Goal: Task Accomplishment & Management: Manage account settings

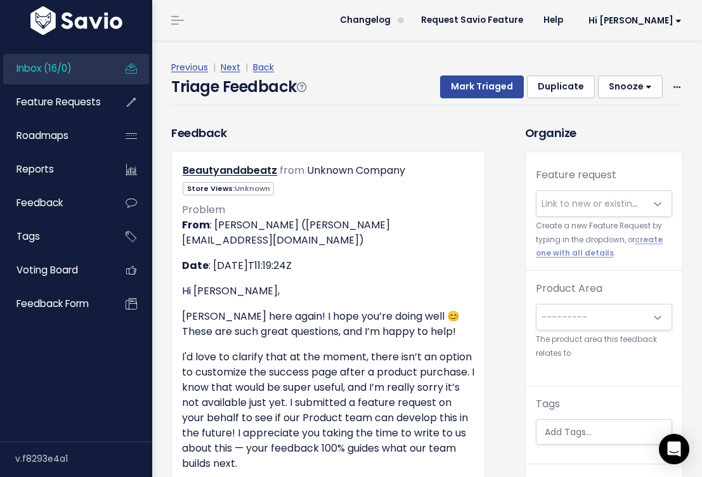
click at [101, 74] on link "Inbox (16/0)" at bounding box center [54, 68] width 102 height 29
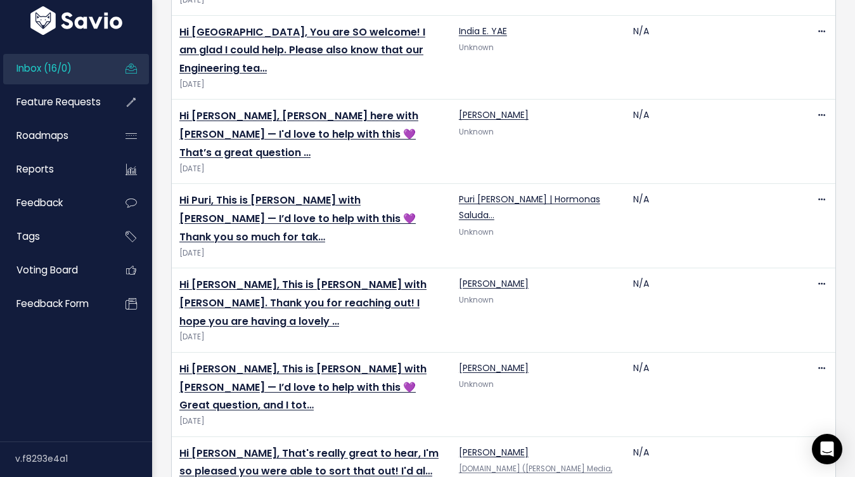
scroll to position [779, 0]
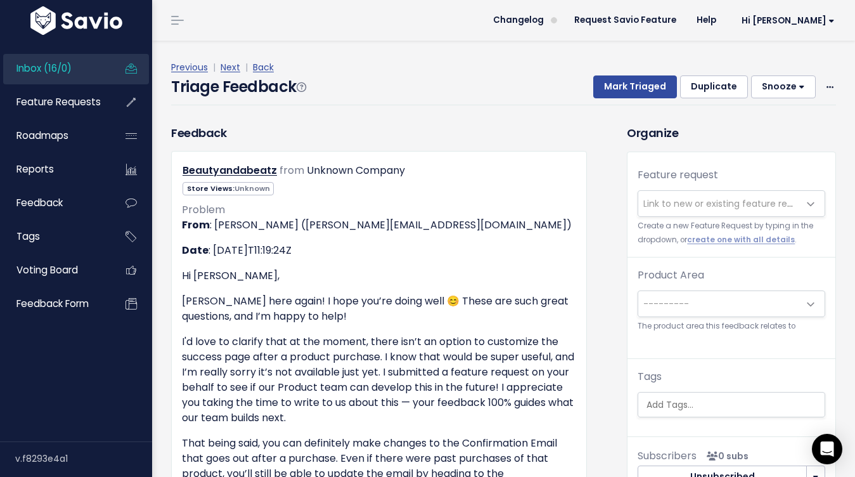
click at [675, 207] on span "Link to new or existing feature request..." at bounding box center [731, 203] width 175 height 13
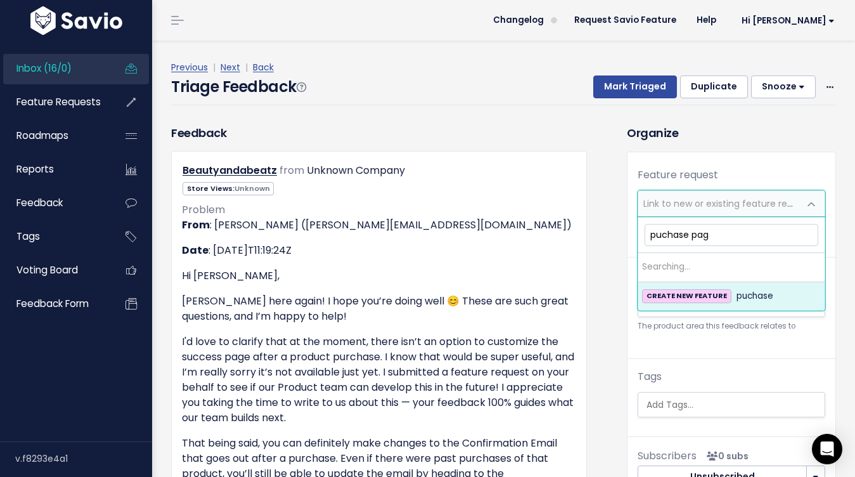
type input "puchase page"
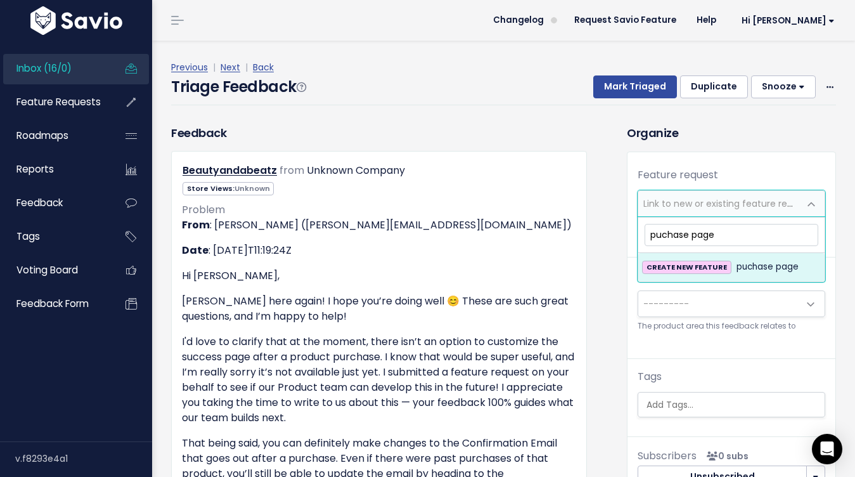
drag, startPoint x: 725, startPoint y: 231, endPoint x: 632, endPoint y: 223, distance: 92.9
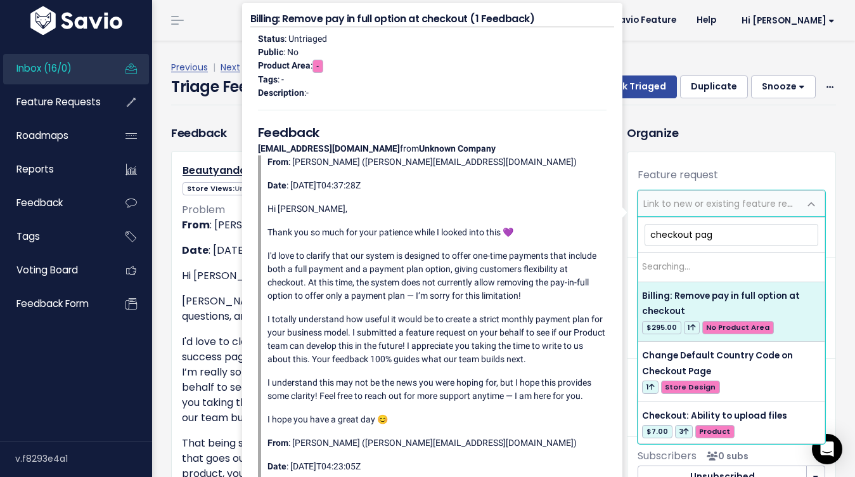
type input "checkout page"
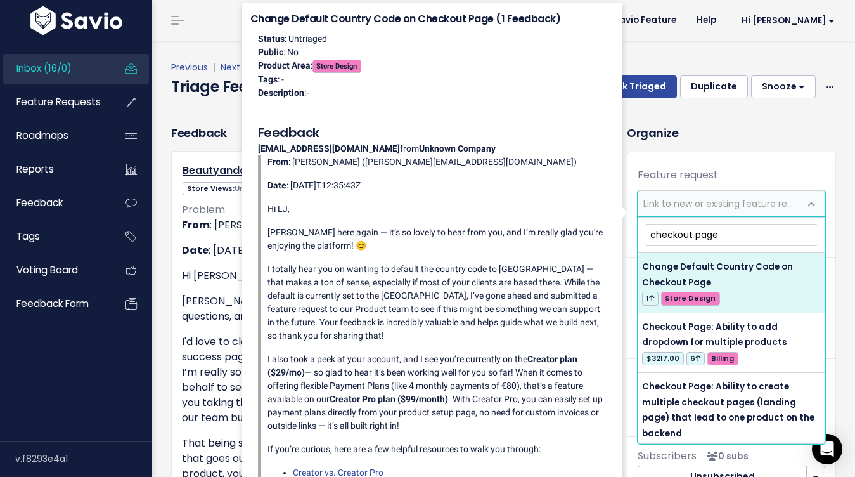
drag, startPoint x: 720, startPoint y: 238, endPoint x: 608, endPoint y: 219, distance: 113.8
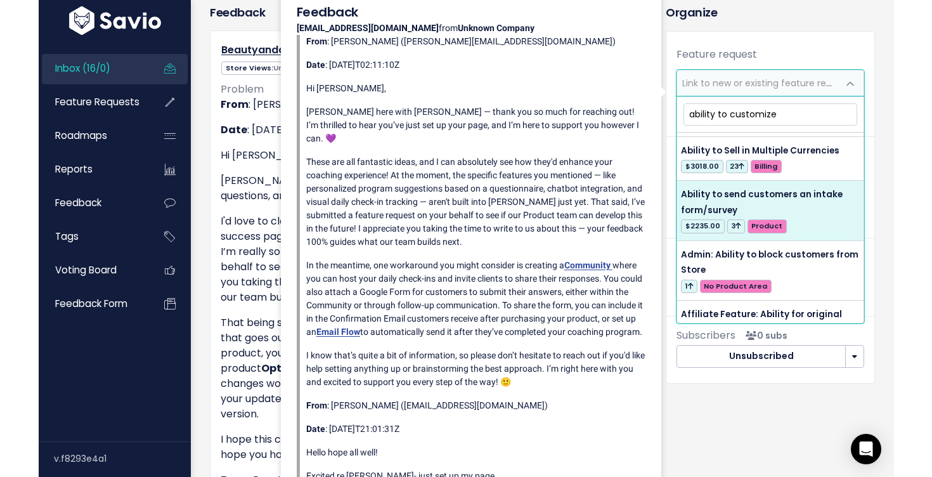
scroll to position [233, 0]
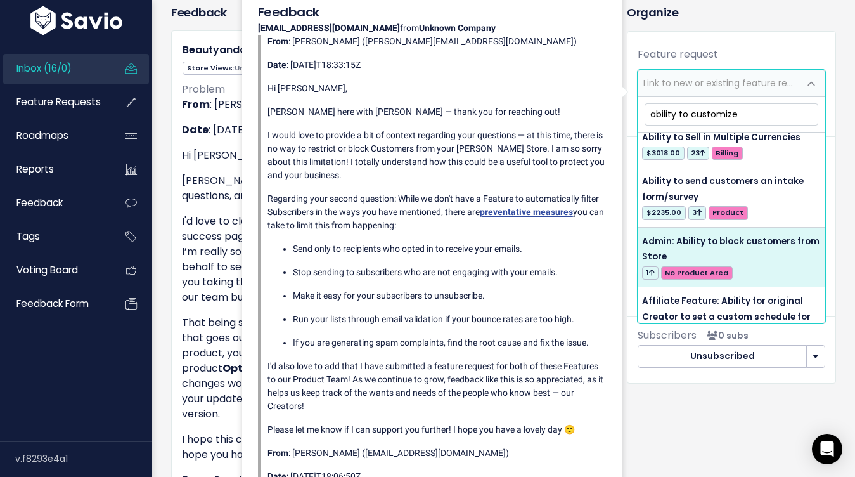
type input "ability to customize"
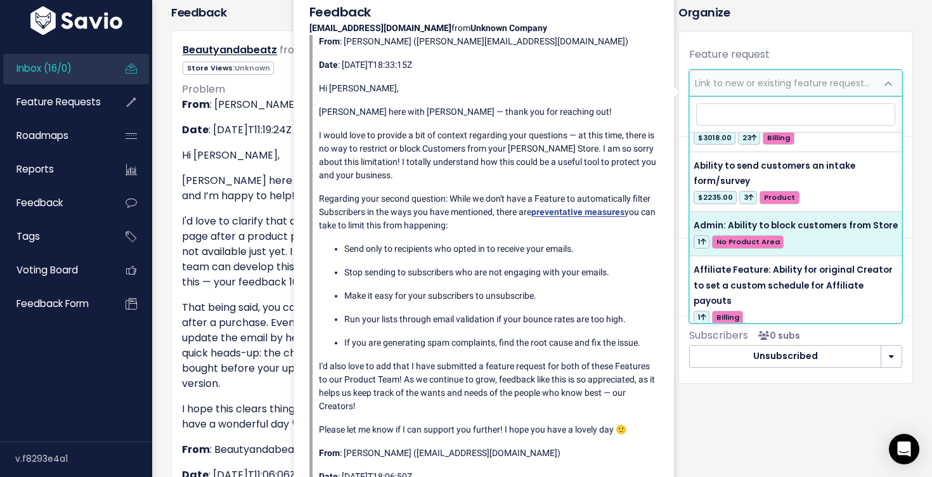
click at [728, 88] on span "Link to new or existing feature request..." at bounding box center [782, 83] width 175 height 13
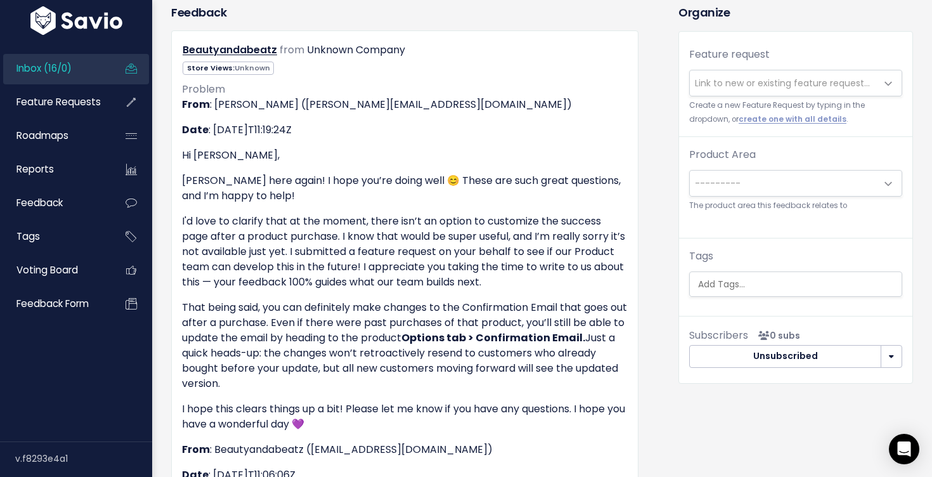
click at [794, 81] on span "Link to new or existing feature request..." at bounding box center [782, 83] width 175 height 13
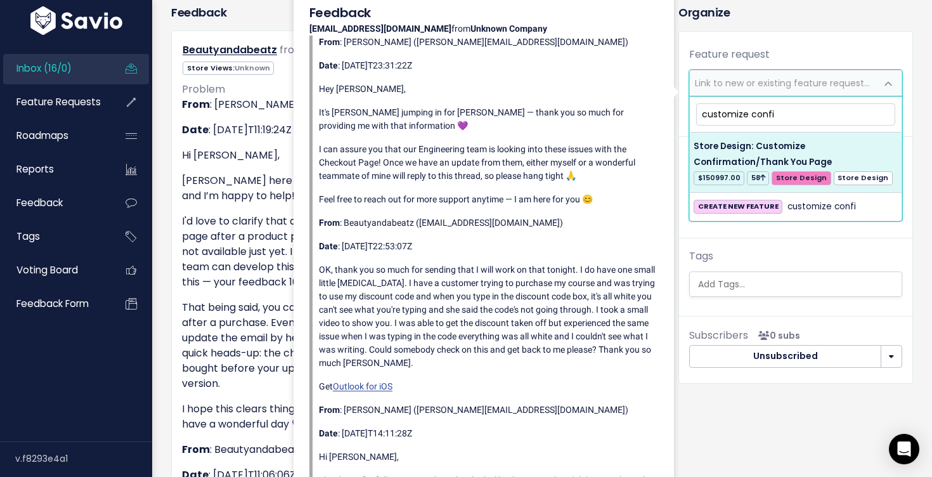
type input "customize confi"
select select "27528"
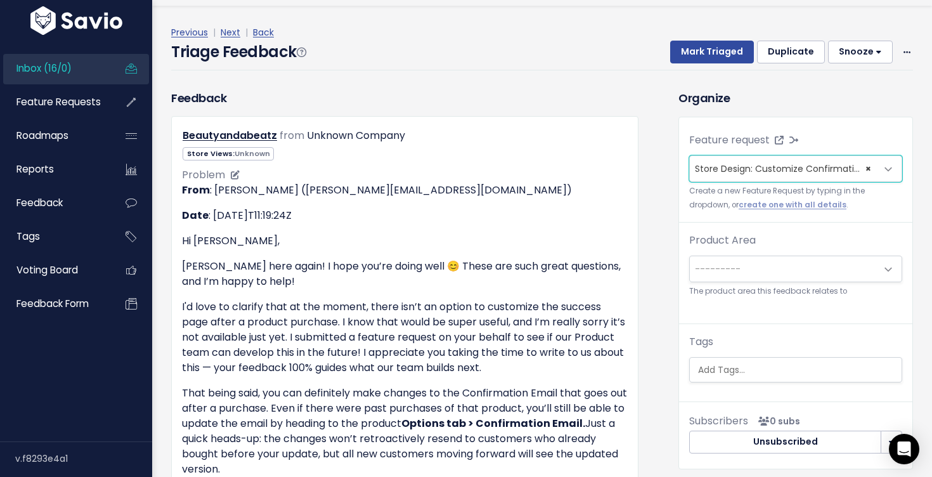
scroll to position [0, 0]
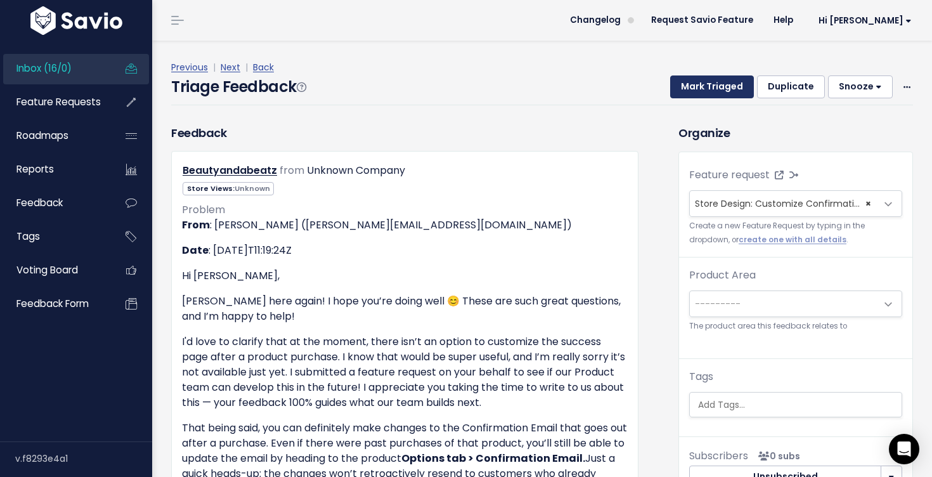
click at [699, 82] on button "Mark Triaged" at bounding box center [712, 86] width 84 height 23
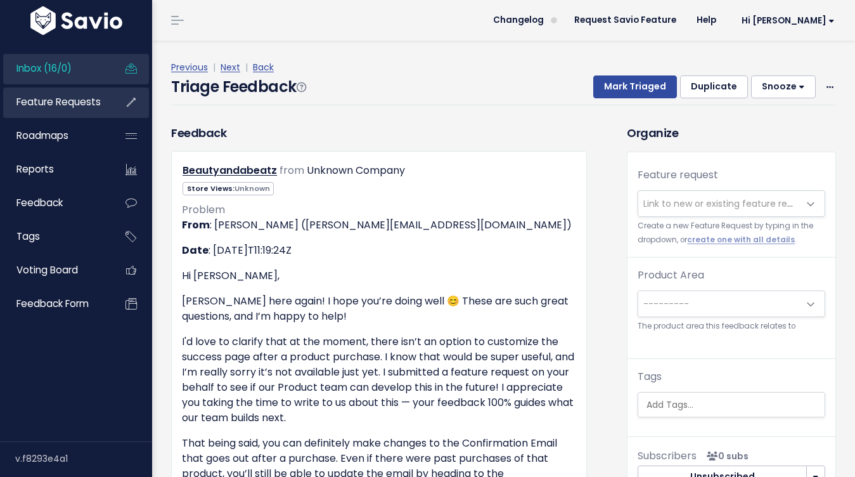
click at [77, 103] on span "Feature Requests" at bounding box center [58, 101] width 84 height 13
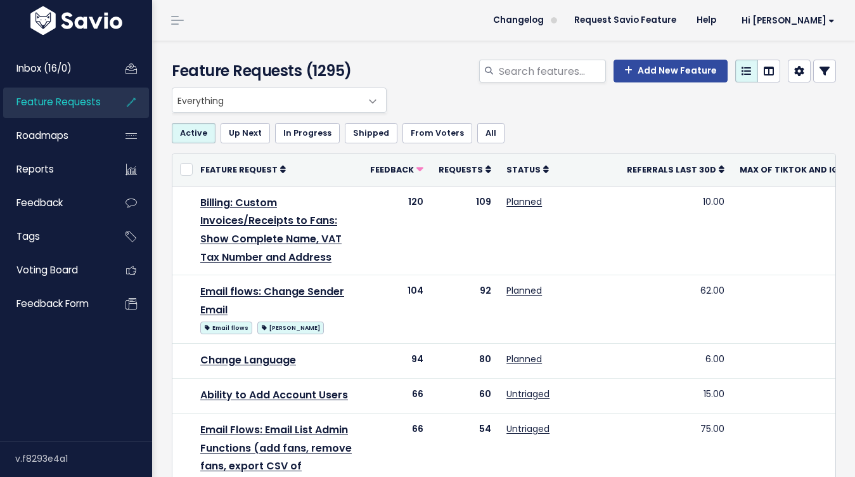
click at [824, 76] on icon at bounding box center [825, 71] width 10 height 10
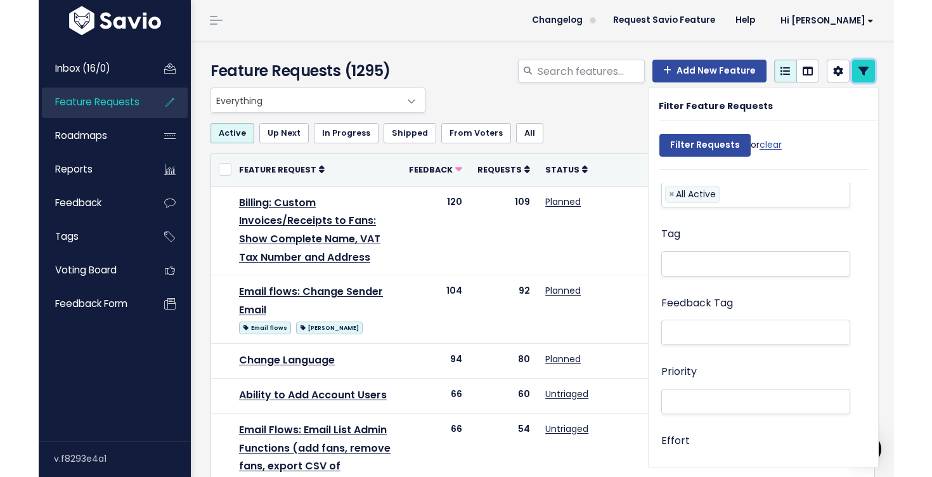
scroll to position [233, 0]
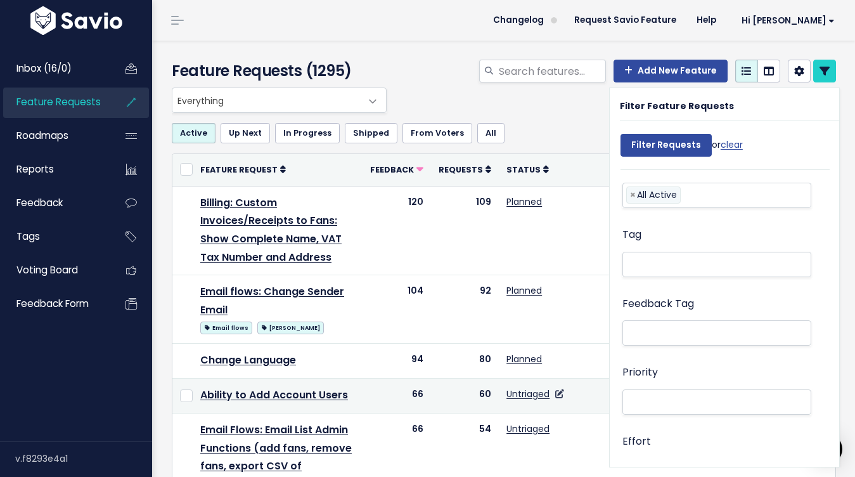
drag, startPoint x: 712, startPoint y: 369, endPoint x: 561, endPoint y: 424, distance: 160.4
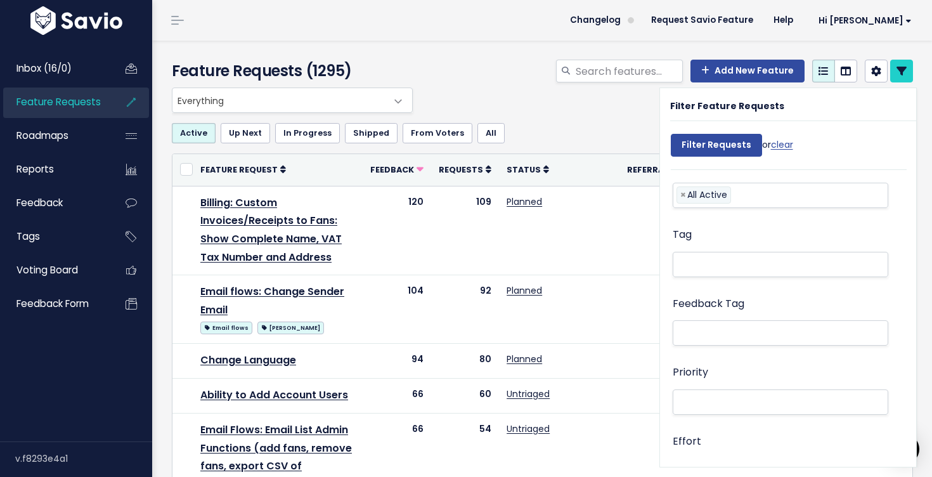
click at [557, 114] on div "Active Up Next In Progress Shipped From Voters All" at bounding box center [542, 133] width 741 height 41
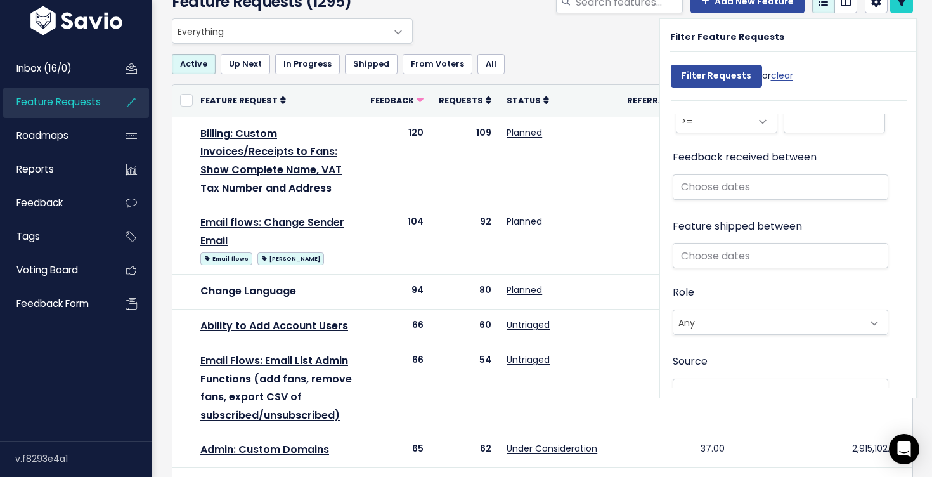
scroll to position [683, 0]
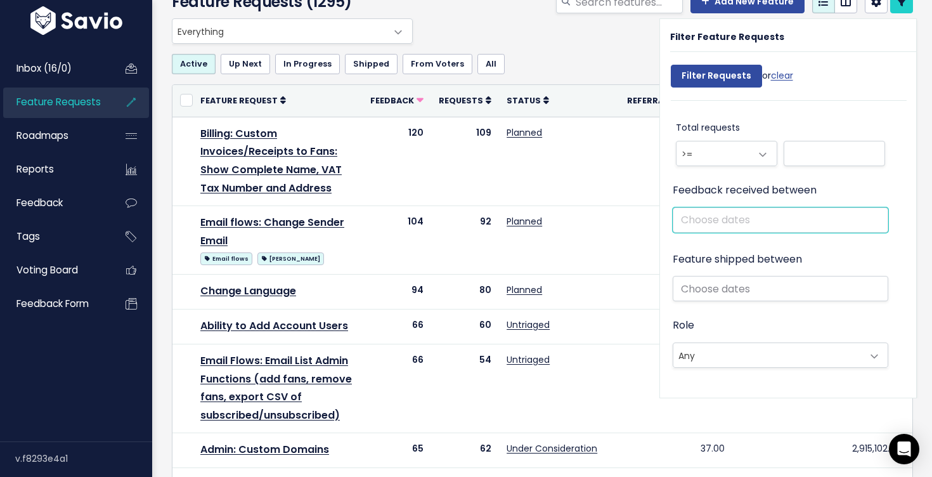
click at [758, 207] on input "text" at bounding box center [781, 219] width 216 height 25
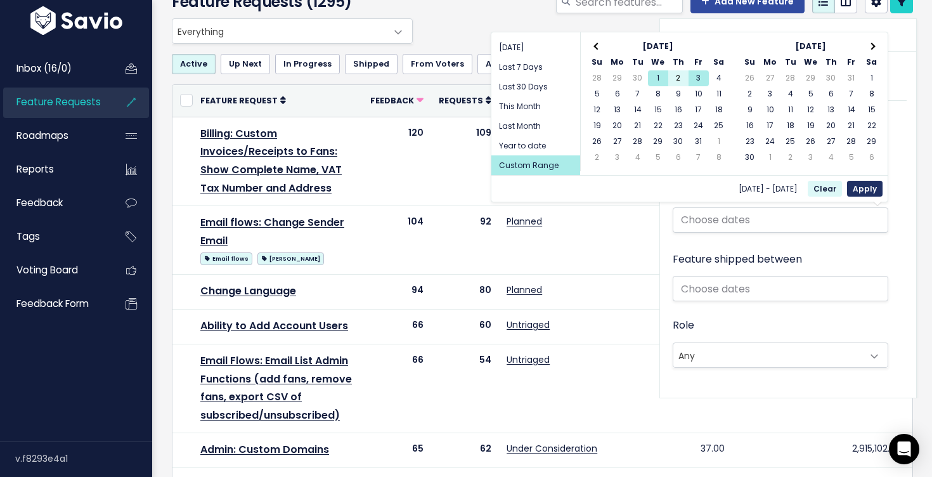
click at [855, 185] on button "Apply" at bounding box center [865, 189] width 36 height 16
type input "[DATE] - [DATE]"
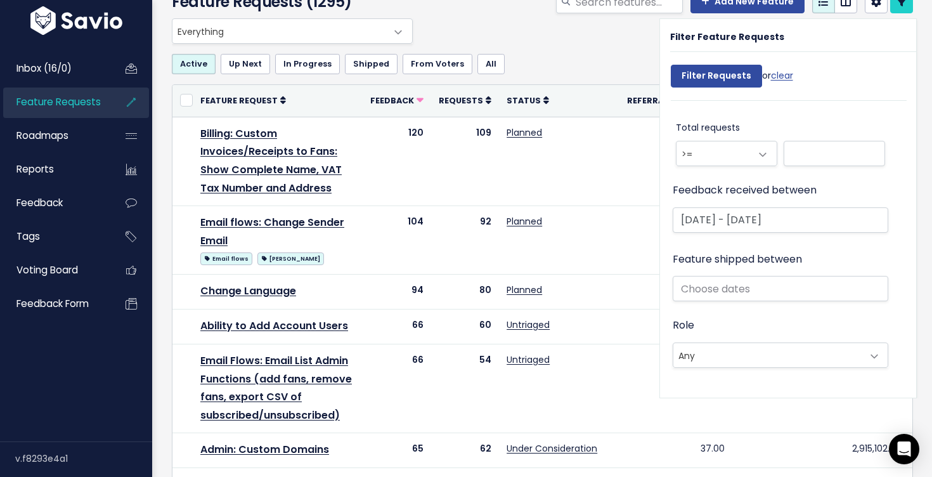
scroll to position [678, 0]
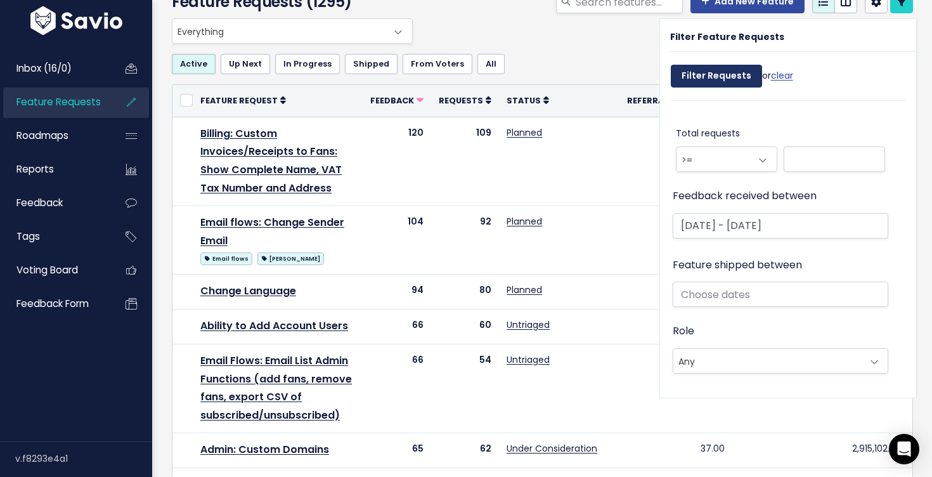
click at [736, 82] on input "Filter Requests" at bounding box center [716, 76] width 91 height 23
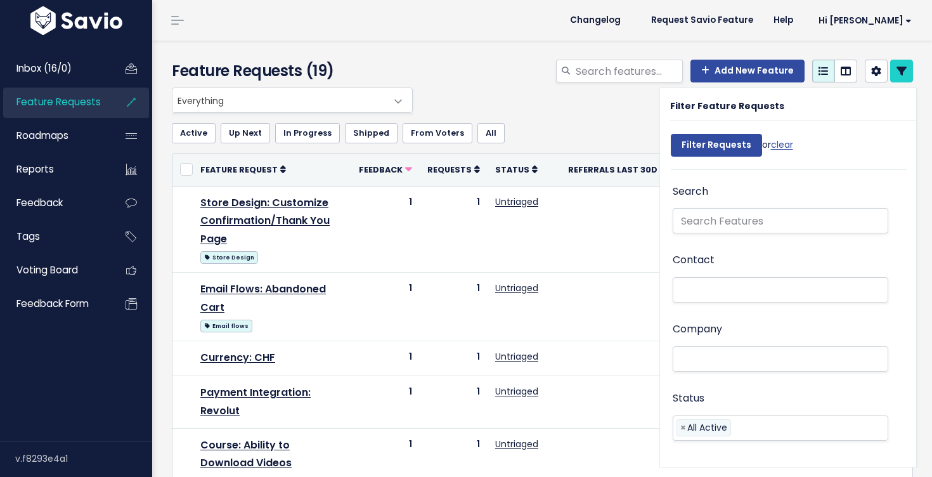
select select
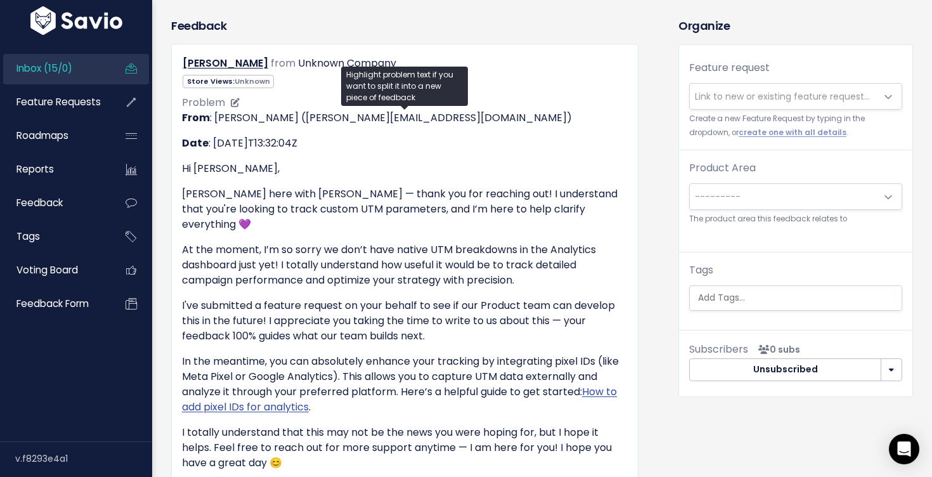
scroll to position [162, 0]
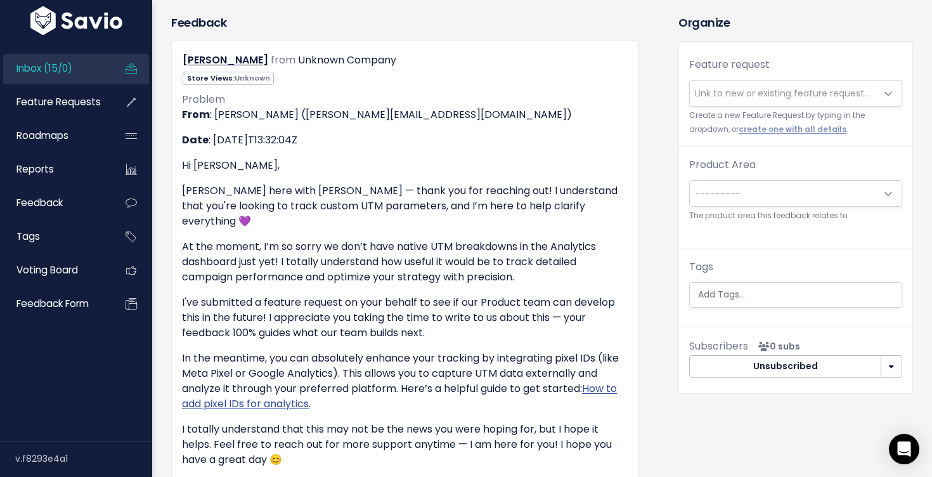
click at [776, 91] on span "Link to new or existing feature request..." at bounding box center [782, 93] width 175 height 13
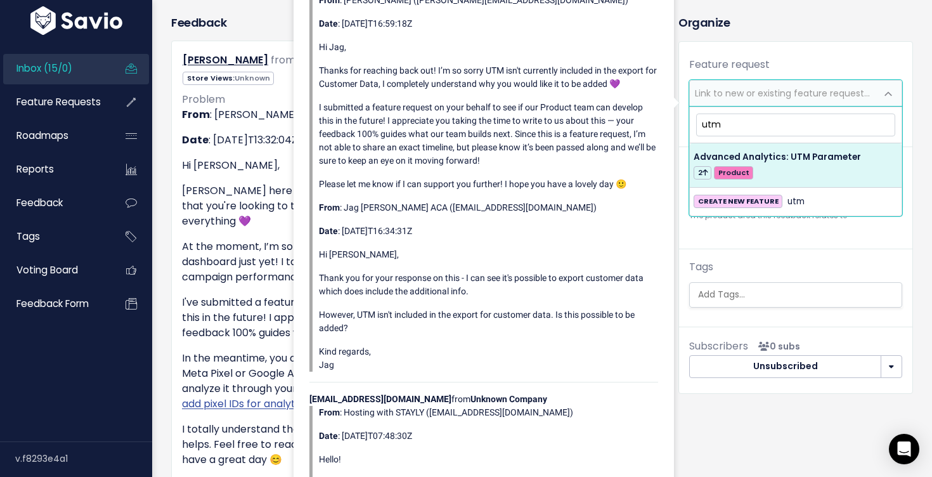
type input "utm"
select select "58493"
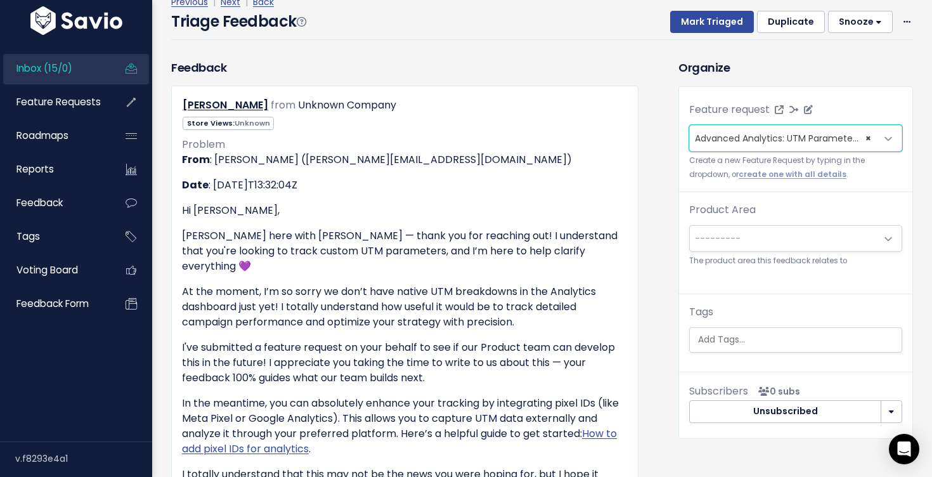
scroll to position [98, 0]
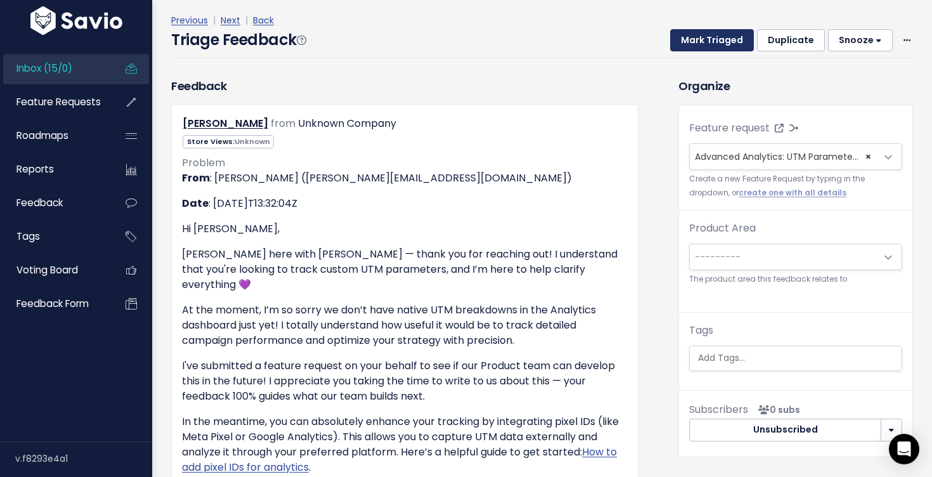
click at [716, 41] on button "Mark Triaged" at bounding box center [712, 40] width 84 height 23
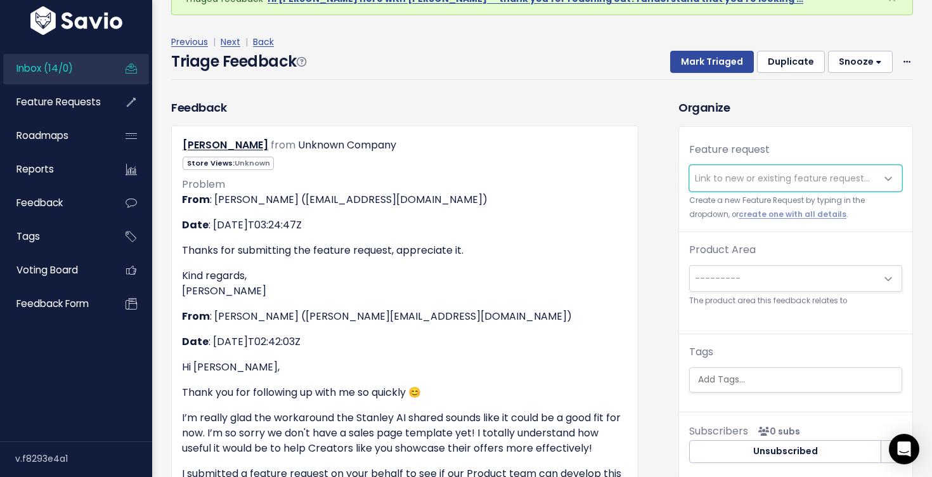
scroll to position [56, 0]
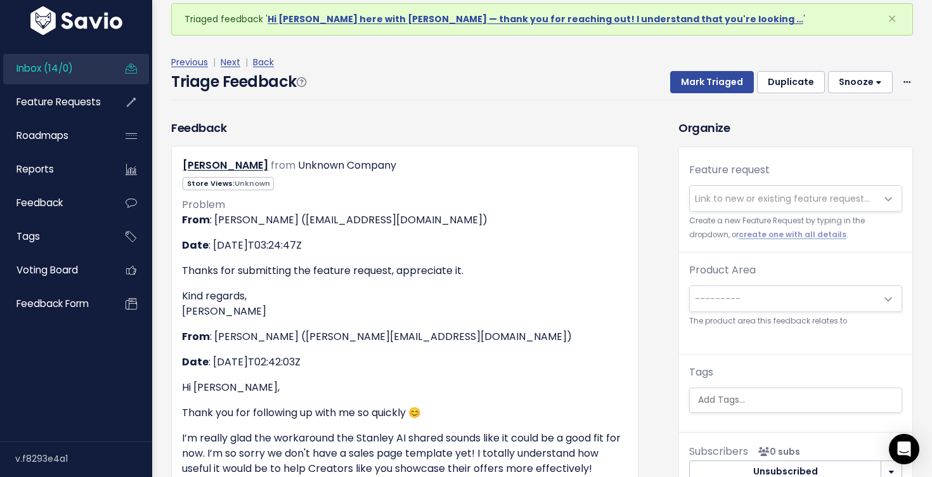
click at [730, 198] on span "Link to new or existing feature request..." at bounding box center [782, 198] width 175 height 13
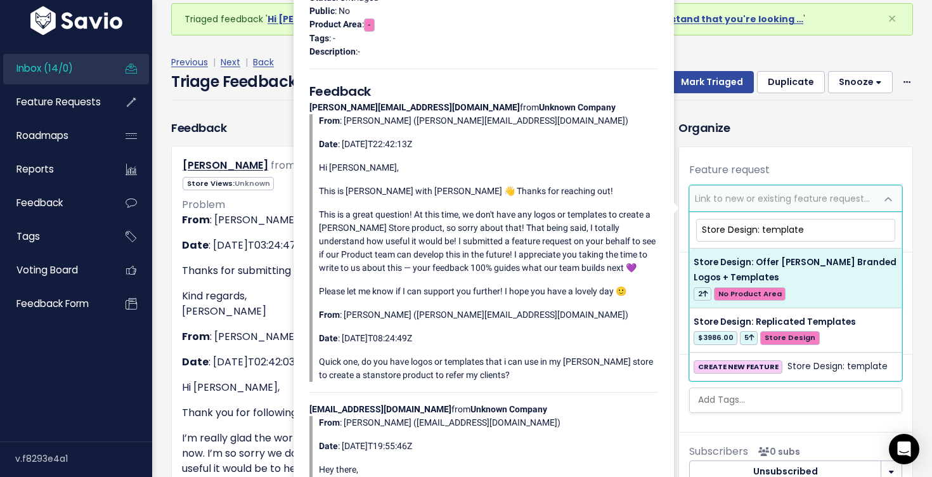
type input "Store Design: template"
select select "55680"
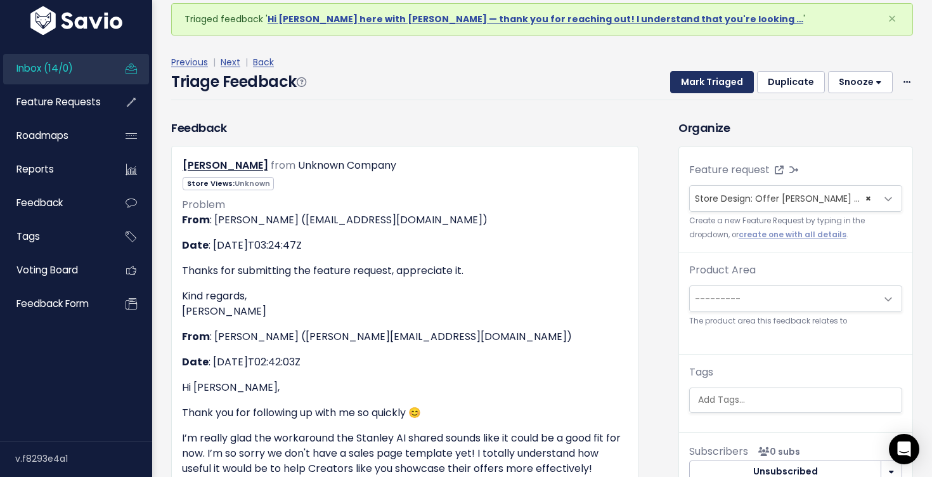
click at [729, 81] on button "Mark Triaged" at bounding box center [712, 82] width 84 height 23
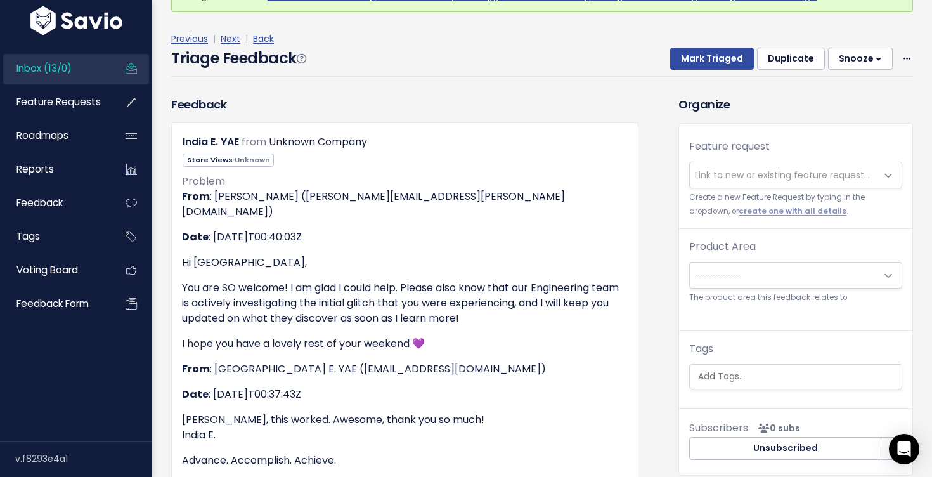
scroll to position [141, 0]
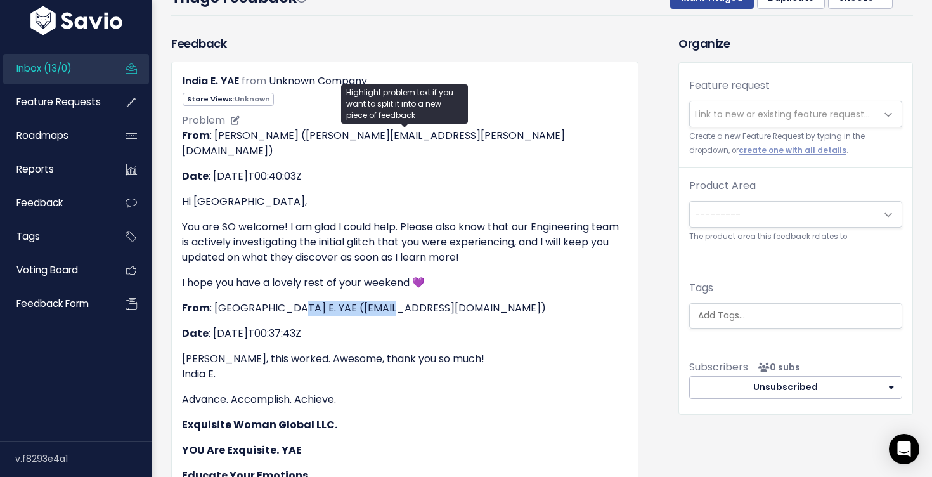
drag, startPoint x: 399, startPoint y: 294, endPoint x: 278, endPoint y: 295, distance: 121.1
click at [278, 301] on p "From : India E. YAE (yaewoman@gmail.com)" at bounding box center [405, 308] width 446 height 15
copy p "yaewoman@gmail.com"
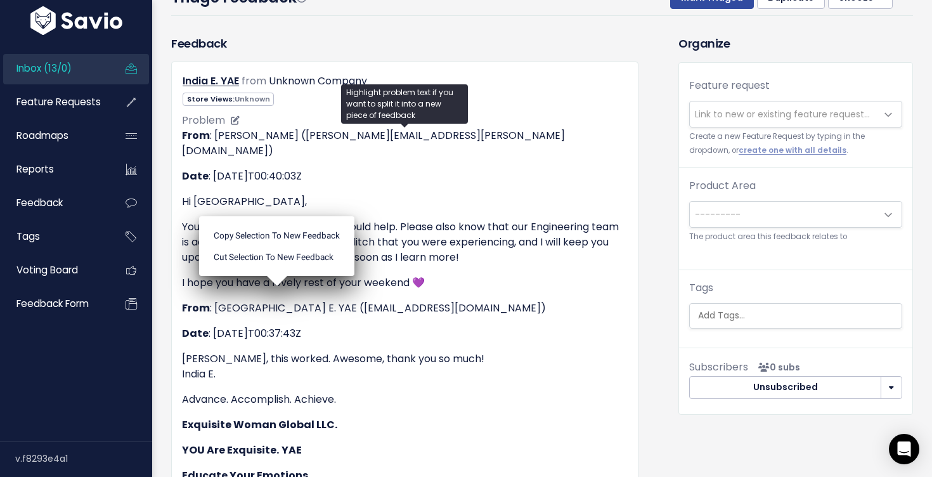
click at [337, 194] on p "Hi India," at bounding box center [405, 201] width 446 height 15
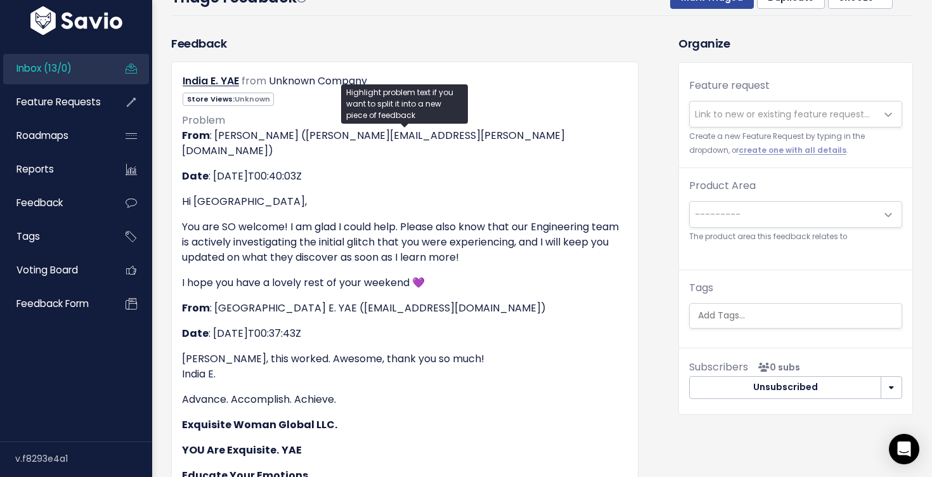
scroll to position [95, 0]
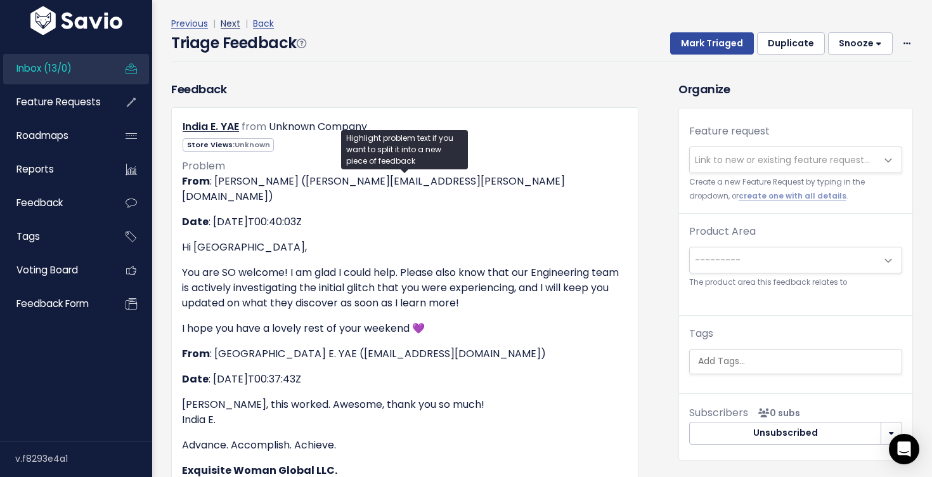
click at [227, 21] on link "Next" at bounding box center [231, 23] width 20 height 13
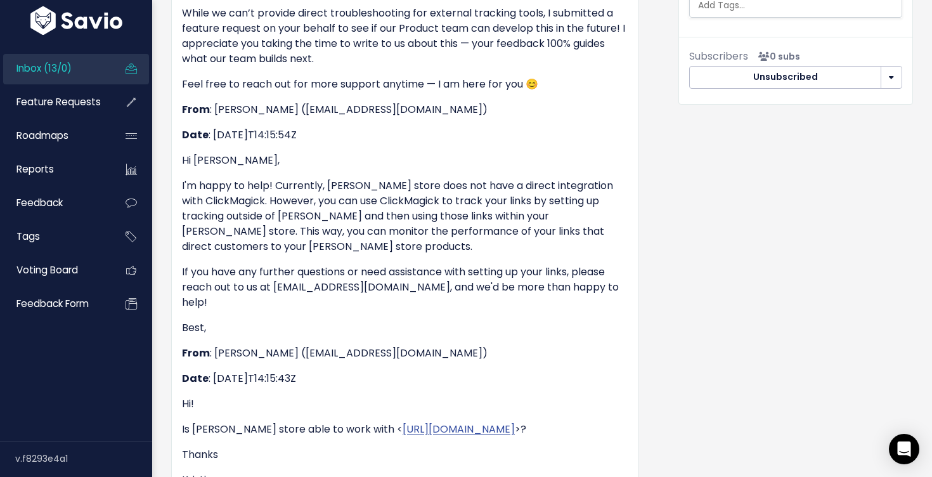
scroll to position [436, 0]
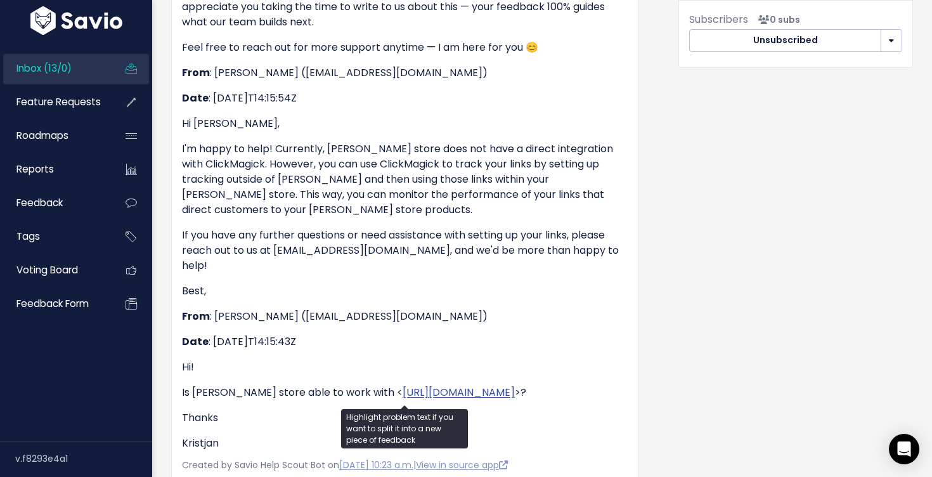
click at [401, 157] on p "I'm happy to help! Currently, [PERSON_NAME] store does not have a direct integr…" at bounding box center [405, 179] width 446 height 76
click at [385, 143] on p "I'm happy to help! Currently, [PERSON_NAME] store does not have a direct integr…" at bounding box center [405, 179] width 446 height 76
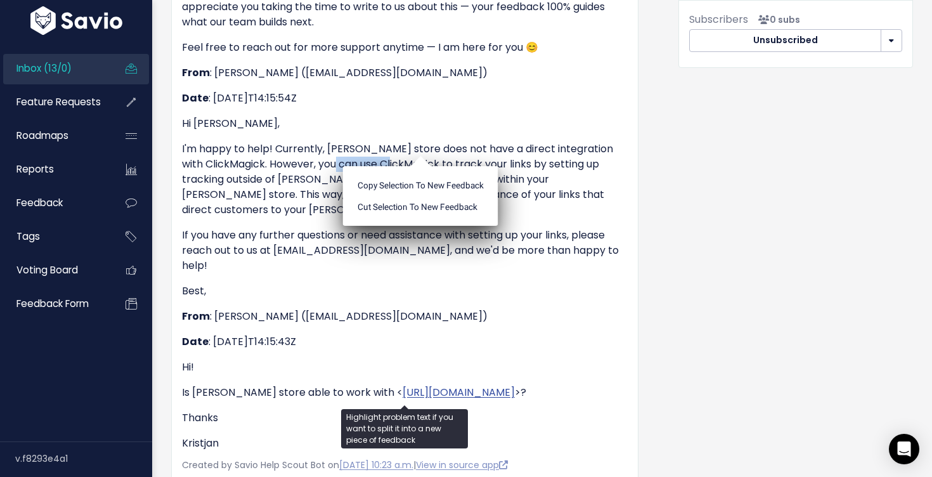
copy p "ClickMagick"
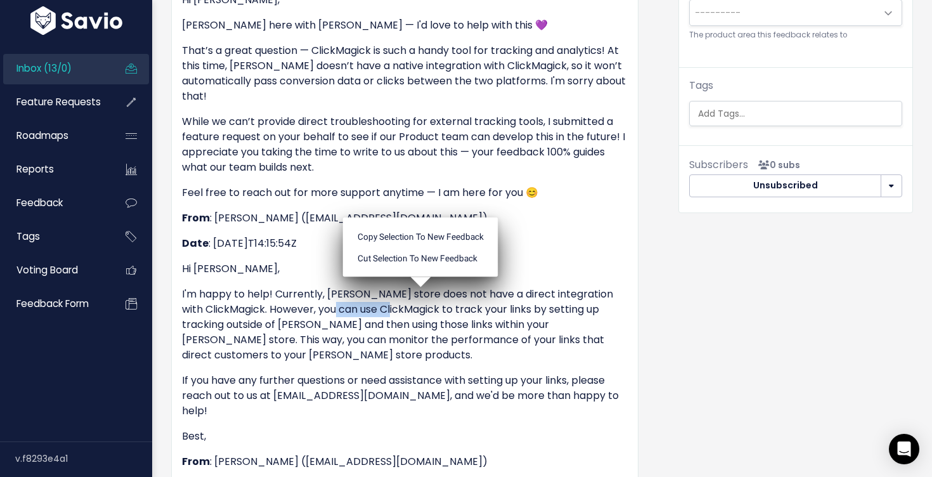
scroll to position [0, 0]
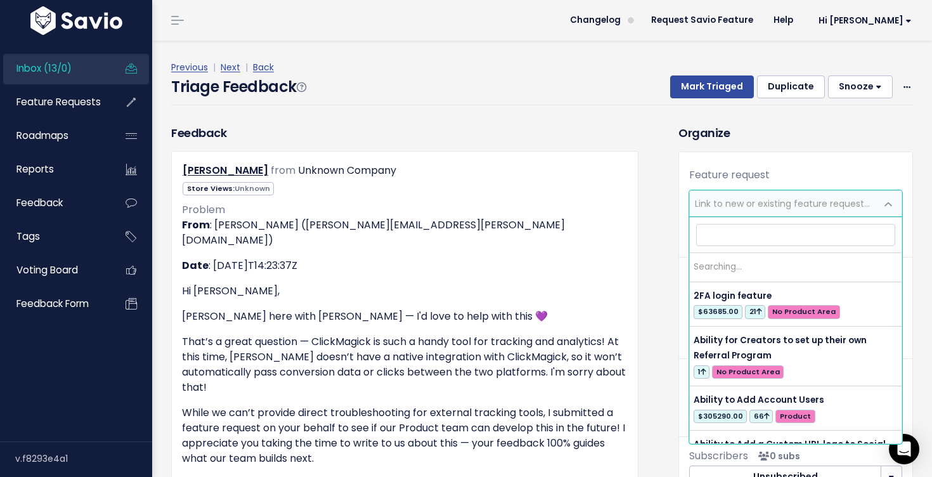
click at [770, 200] on span "Link to new or existing feature request..." at bounding box center [782, 203] width 175 height 13
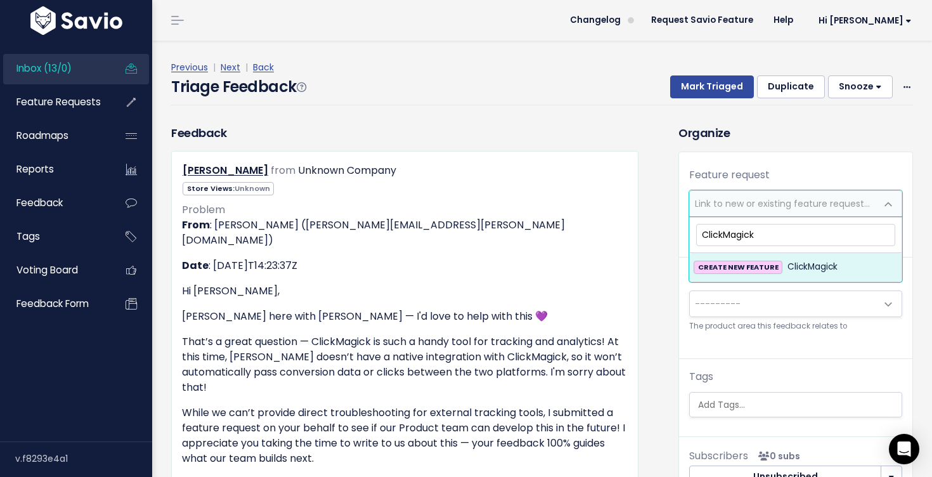
click at [702, 235] on input "ClickMagick" at bounding box center [795, 235] width 199 height 22
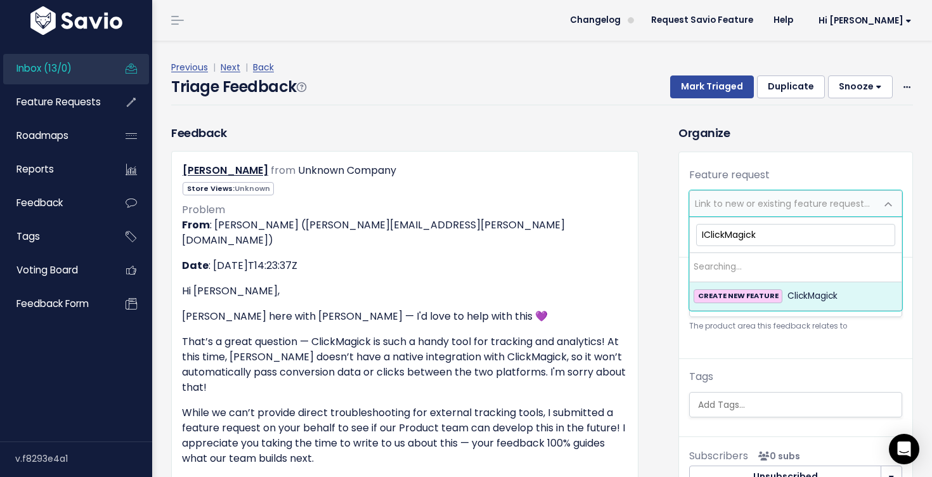
type input "InClickMagick"
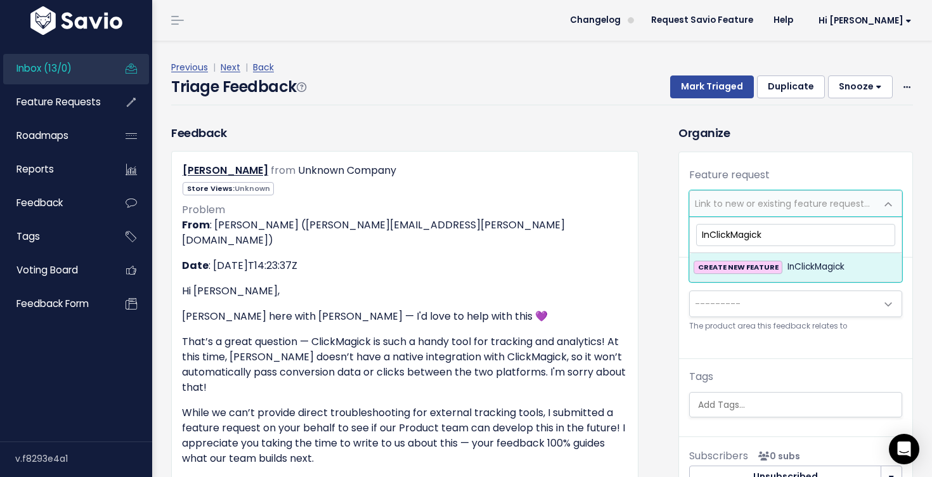
drag, startPoint x: 768, startPoint y: 238, endPoint x: 645, endPoint y: 233, distance: 123.1
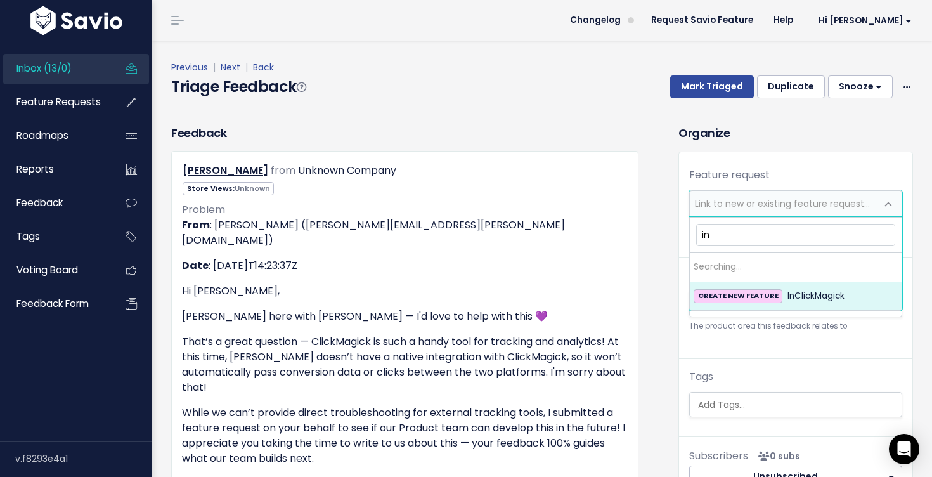
type input "i"
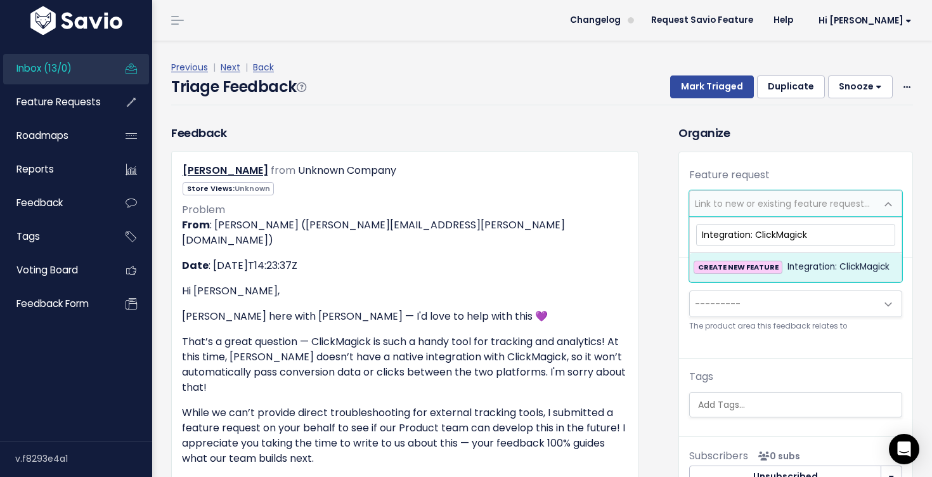
type input "Integration: ClickMagick"
click at [812, 267] on span "Integration: ClickMagick" at bounding box center [838, 266] width 102 height 15
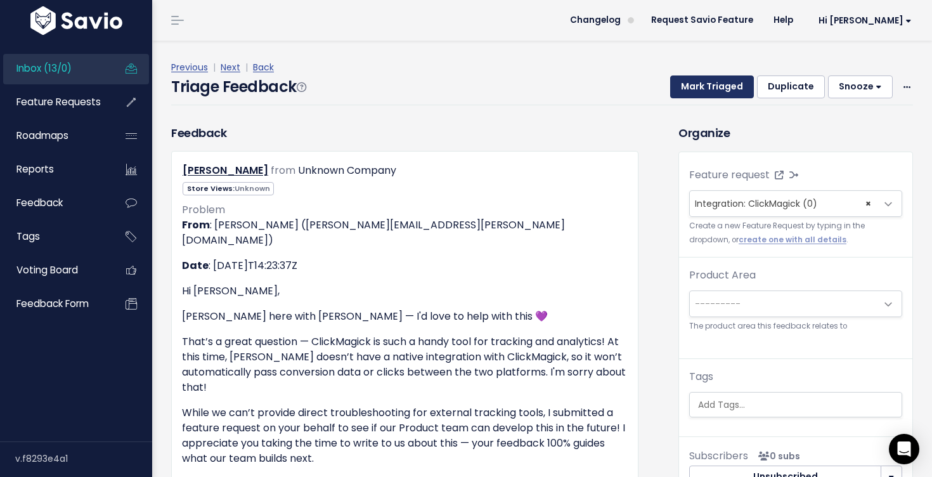
click at [699, 95] on button "Mark Triaged" at bounding box center [712, 86] width 84 height 23
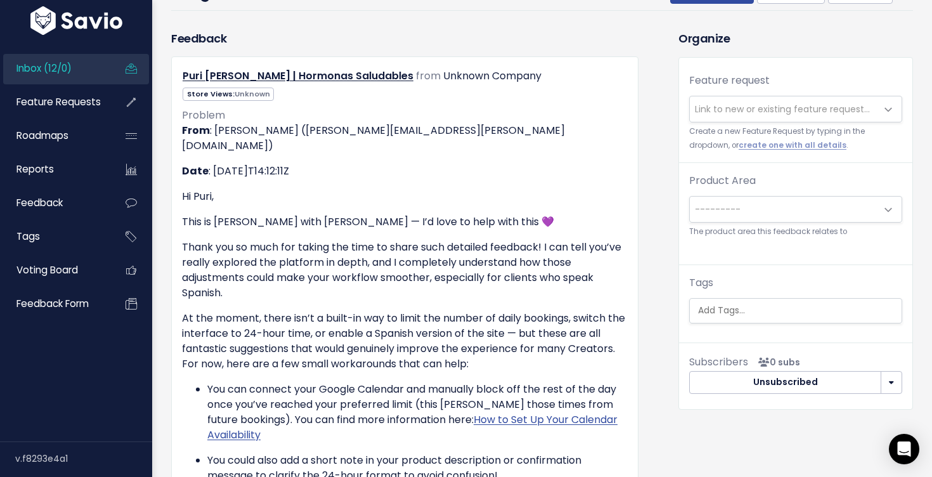
scroll to position [103, 0]
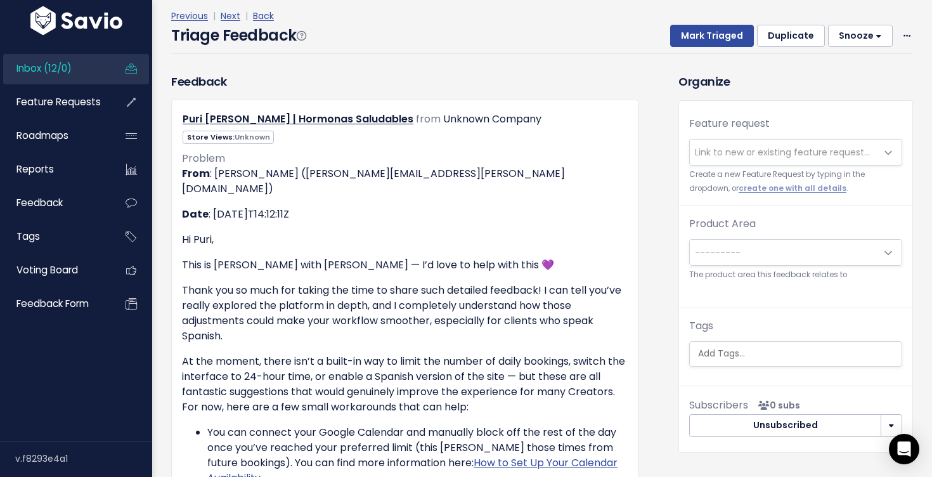
click at [807, 36] on button "Duplicate" at bounding box center [791, 36] width 68 height 23
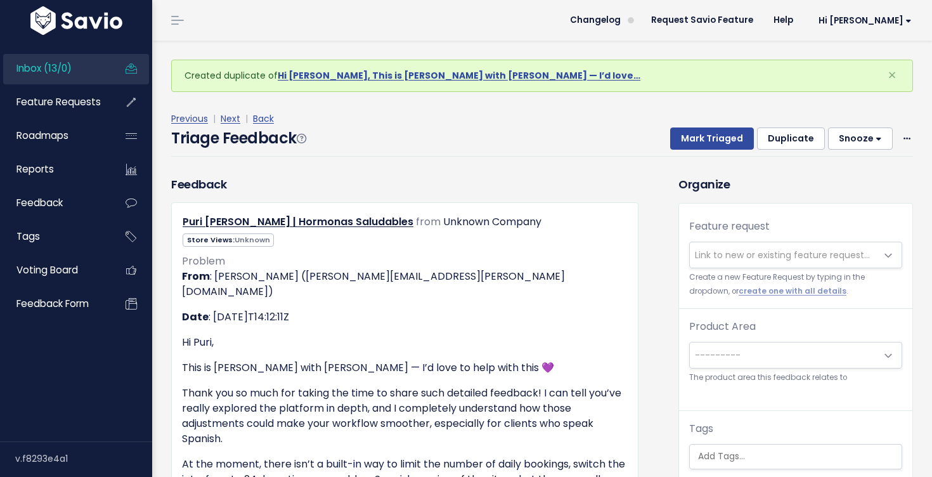
click at [793, 134] on button "Duplicate" at bounding box center [791, 138] width 68 height 23
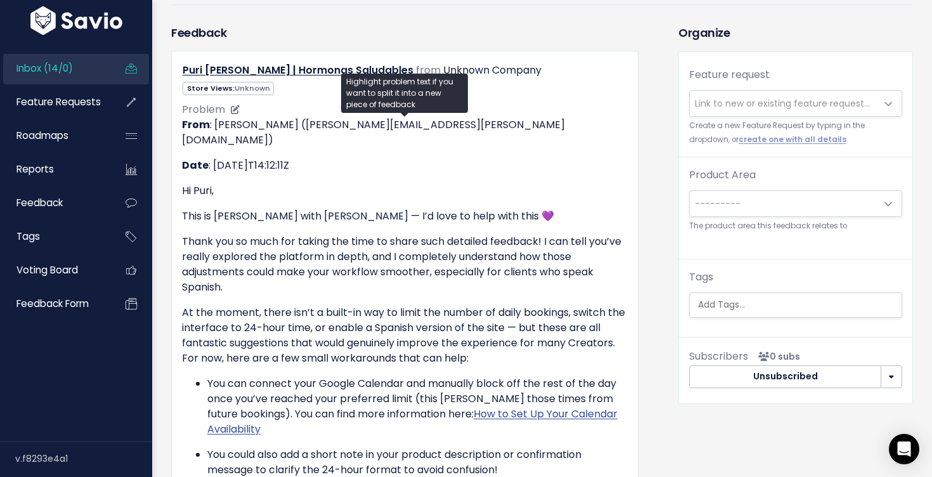
scroll to position [151, 0]
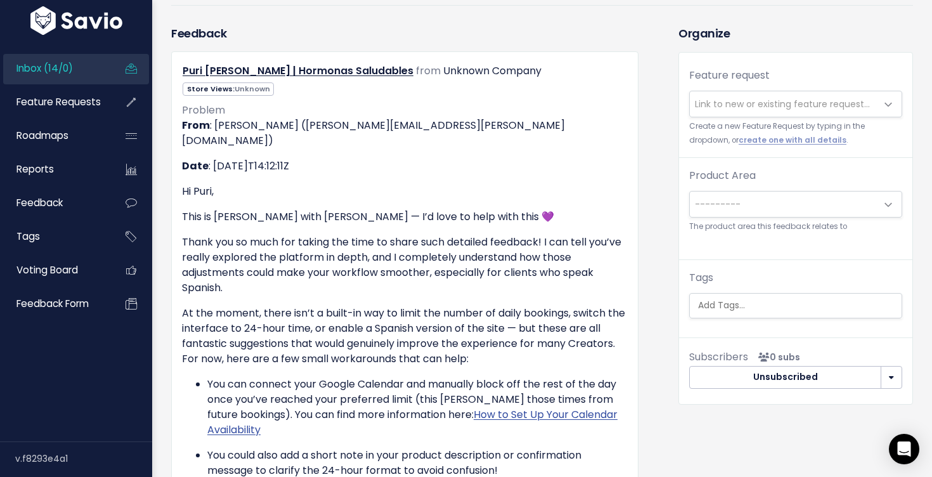
click at [706, 100] on span "Link to new or existing feature request..." at bounding box center [782, 104] width 175 height 13
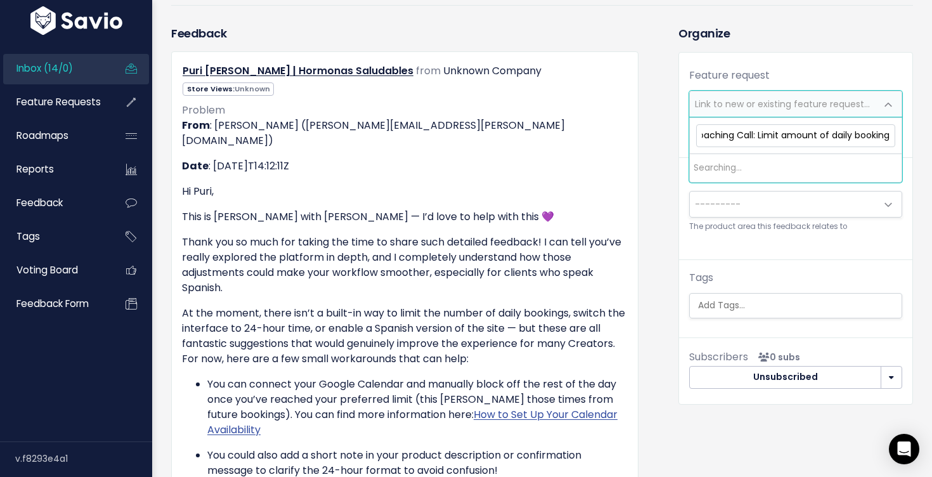
scroll to position [0, 15]
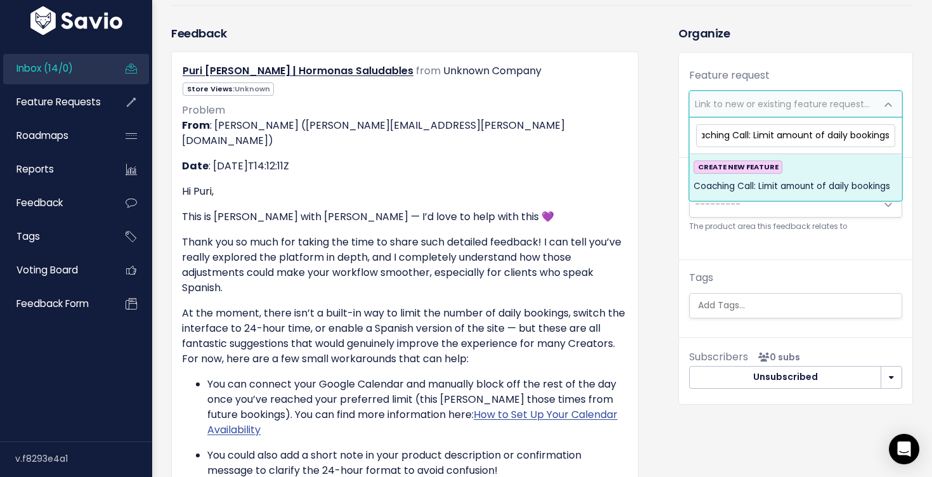
type input "Coaching Call: Limit amount of daily bookings"
click at [820, 177] on div "CREATE NEW FEATURE Coaching Call: Limit amount of daily bookings" at bounding box center [796, 177] width 204 height 34
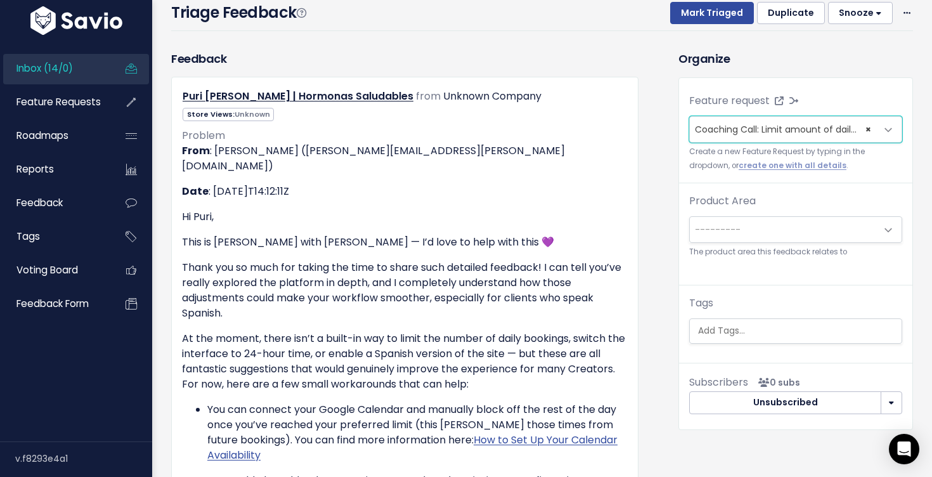
scroll to position [32, 0]
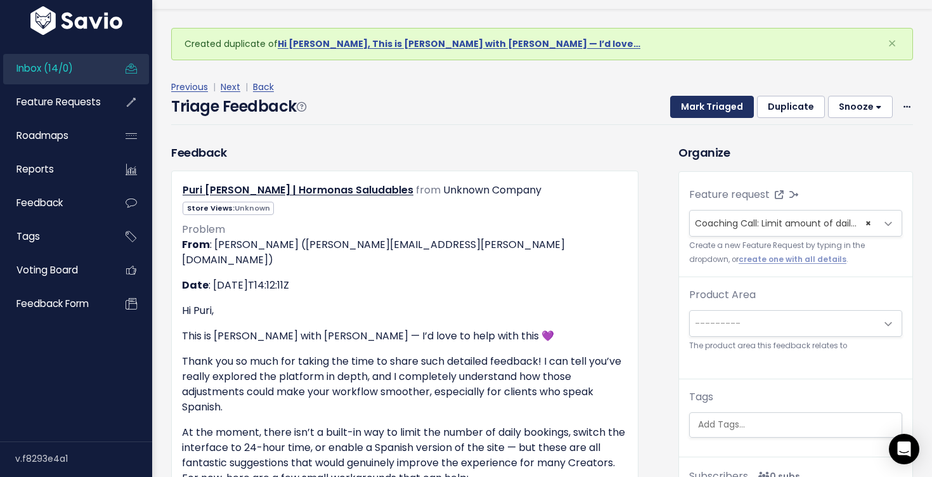
click at [717, 102] on button "Mark Triaged" at bounding box center [712, 107] width 84 height 23
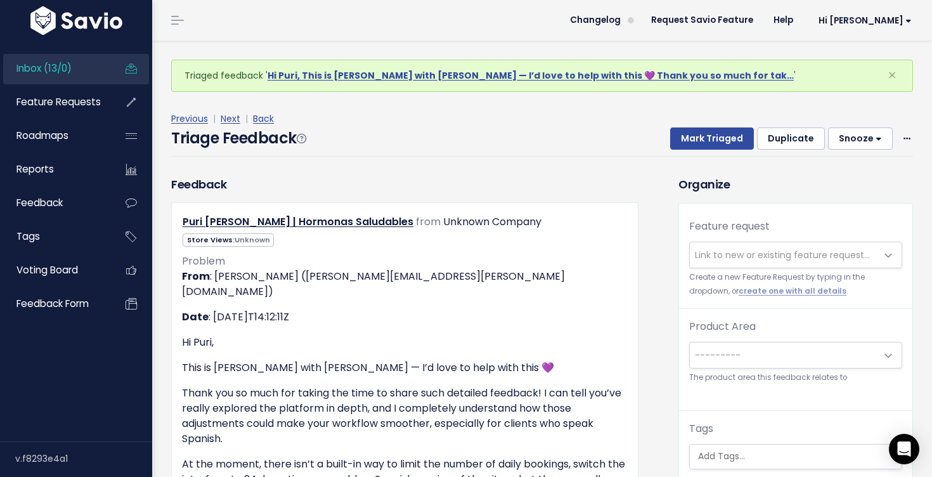
click at [862, 238] on div "Feature request --------- Link to new or existing feature request... Create a n…" at bounding box center [795, 264] width 233 height 90
click at [862, 239] on div "Feature request --------- Link to new or existing feature request... Create a n…" at bounding box center [795, 264] width 233 height 90
click at [845, 245] on span "Link to new or existing feature request..." at bounding box center [783, 254] width 186 height 25
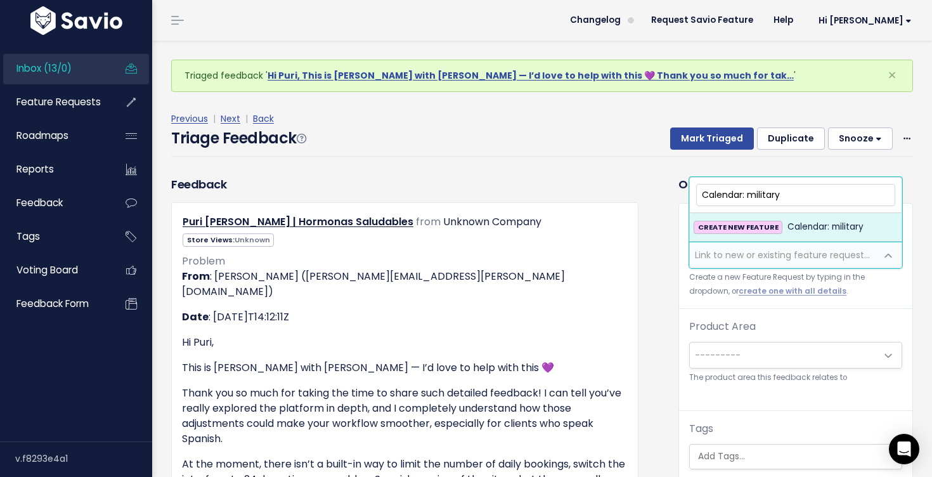
drag, startPoint x: 748, startPoint y: 194, endPoint x: 681, endPoint y: 187, distance: 66.9
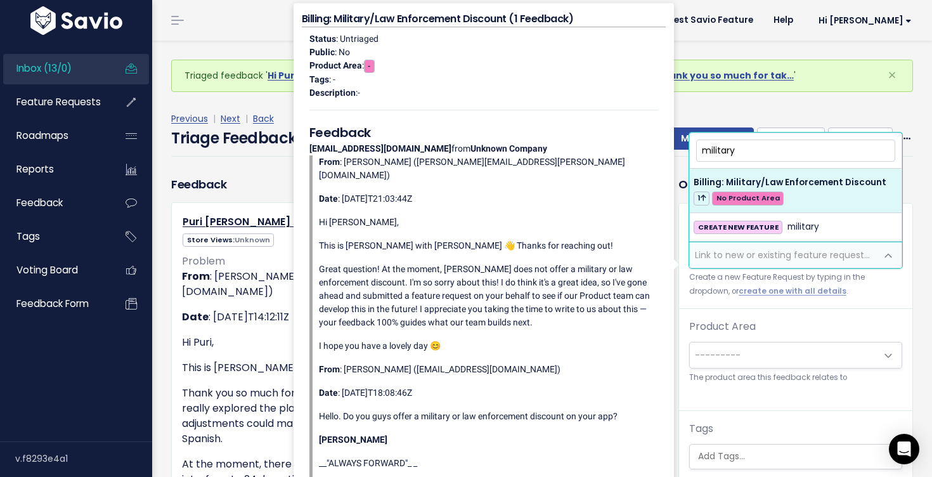
click at [771, 145] on input "military" at bounding box center [795, 150] width 199 height 22
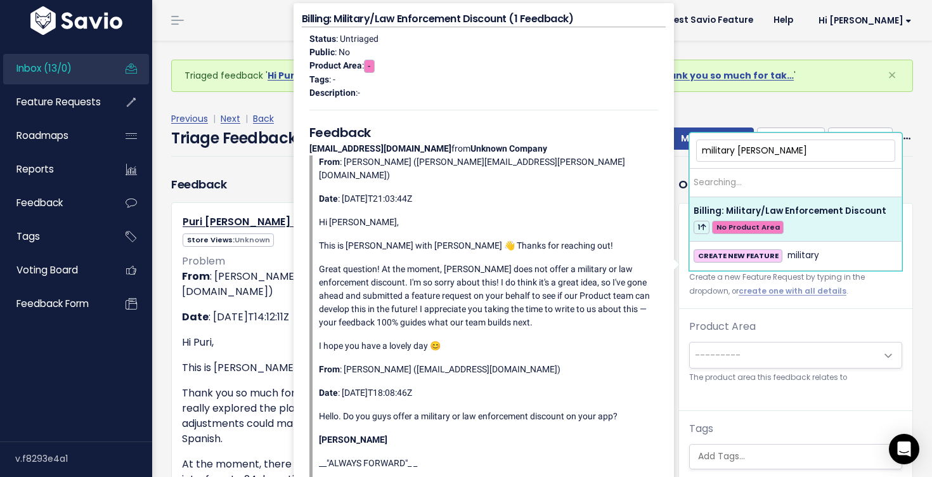
type input "military time"
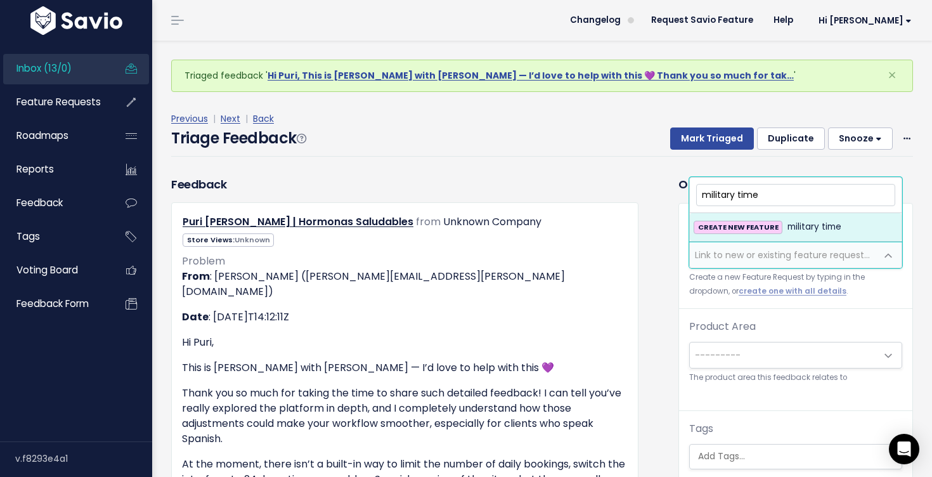
drag, startPoint x: 768, startPoint y: 195, endPoint x: 671, endPoint y: 190, distance: 97.8
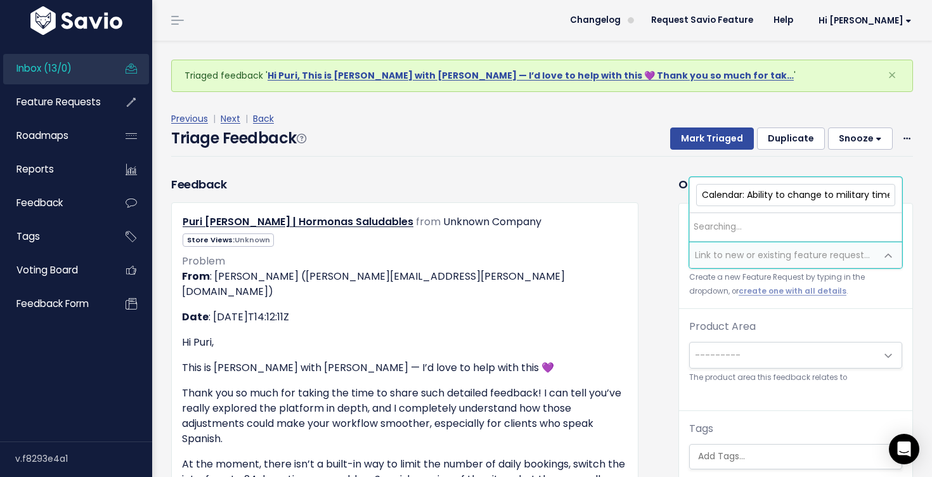
scroll to position [0, 2]
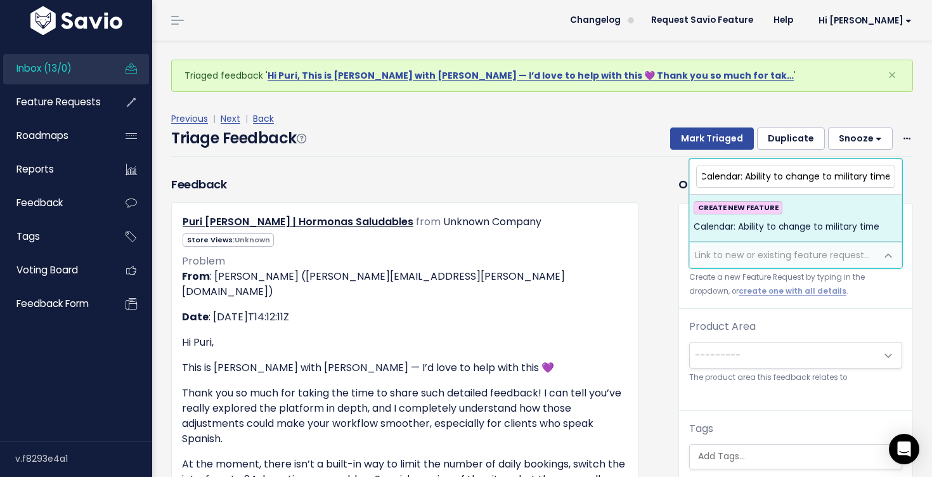
type input "Calendar: Ability to change to military time"
click at [812, 228] on span "Calendar: Ability to change to military time" at bounding box center [787, 226] width 186 height 15
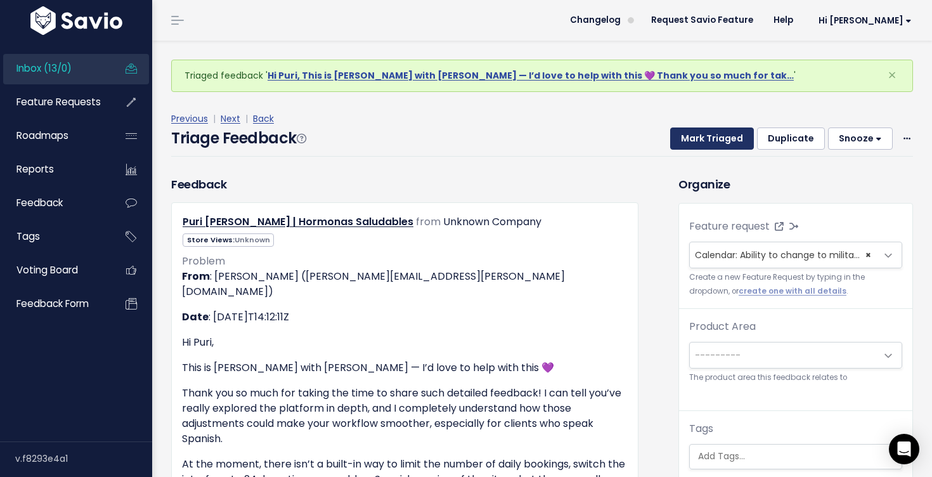
click at [706, 131] on button "Mark Triaged" at bounding box center [712, 138] width 84 height 23
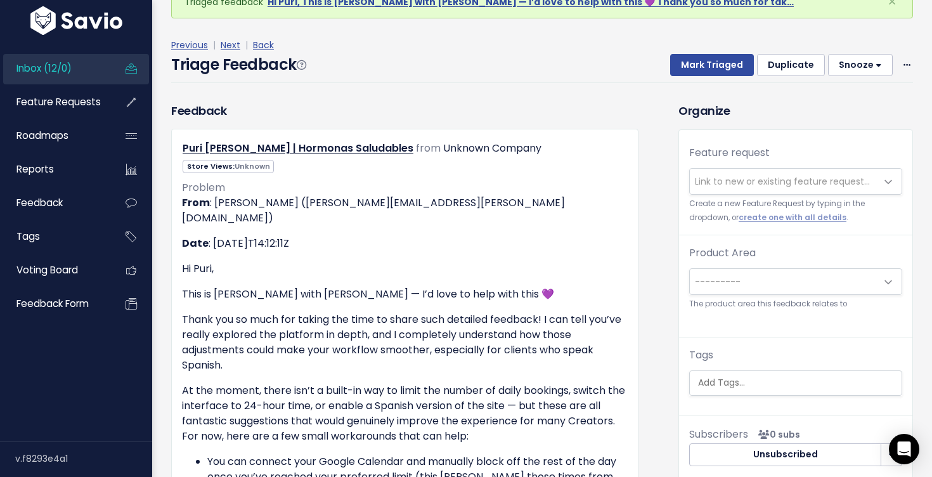
scroll to position [62, 0]
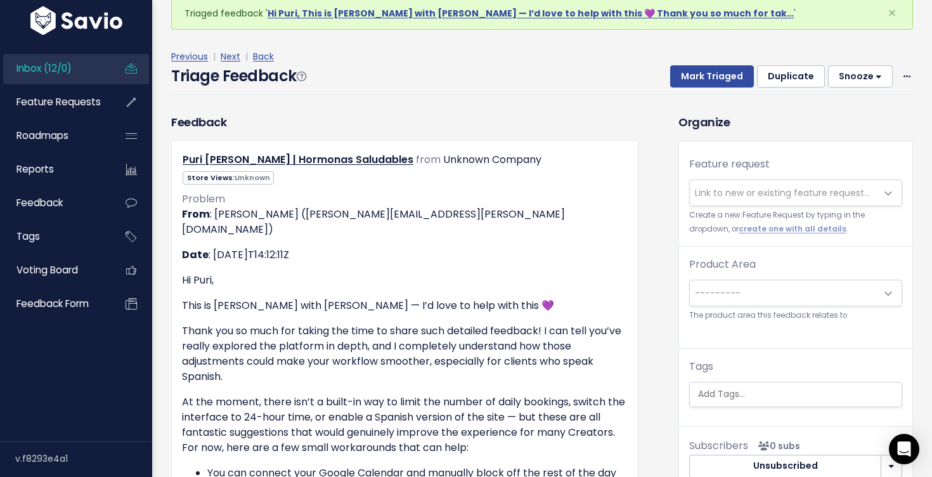
click at [741, 191] on span "Link to new or existing feature request..." at bounding box center [782, 192] width 175 height 13
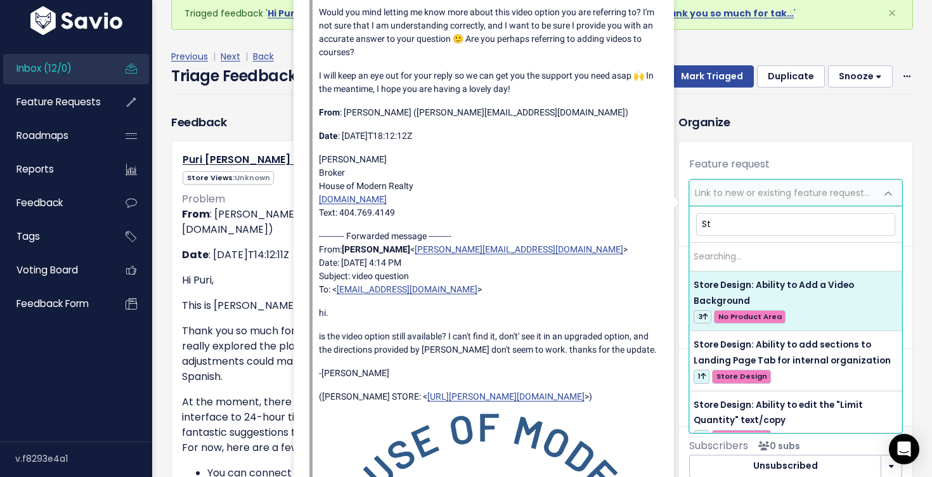
type input "S"
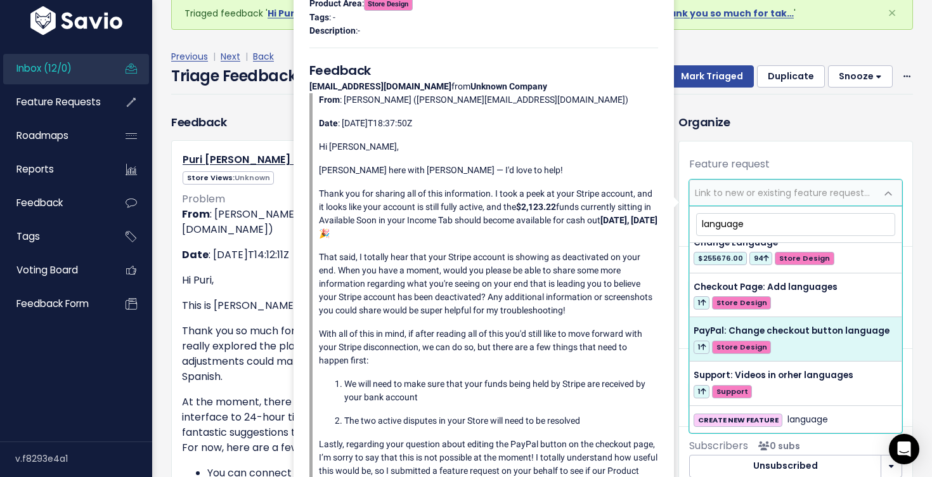
scroll to position [0, 0]
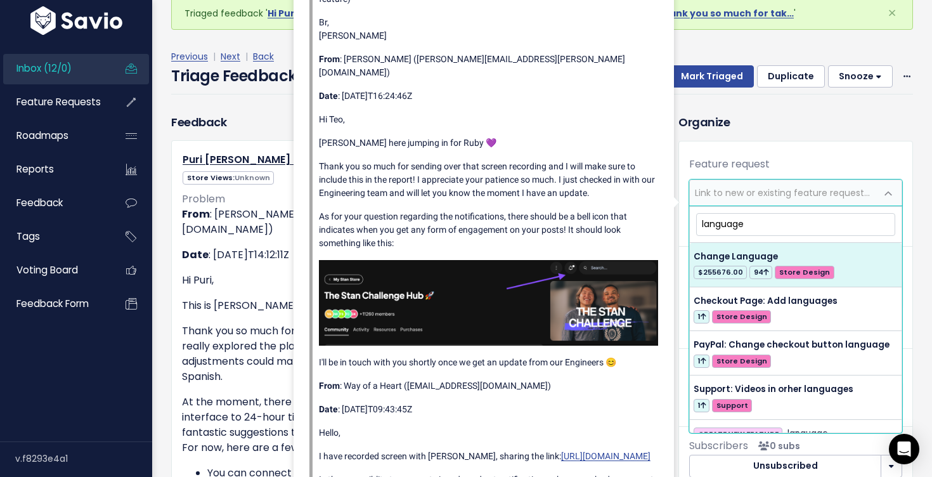
type input "language"
select select "28807"
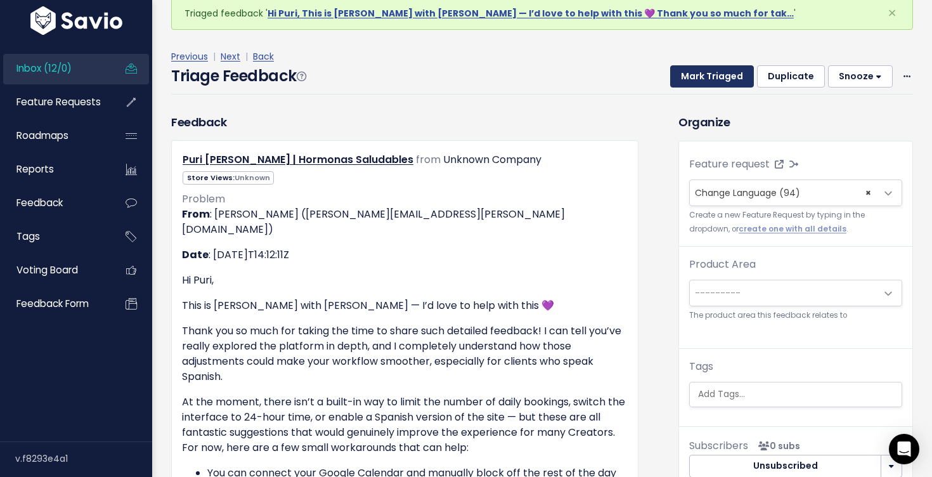
click at [725, 78] on button "Mark Triaged" at bounding box center [712, 76] width 84 height 23
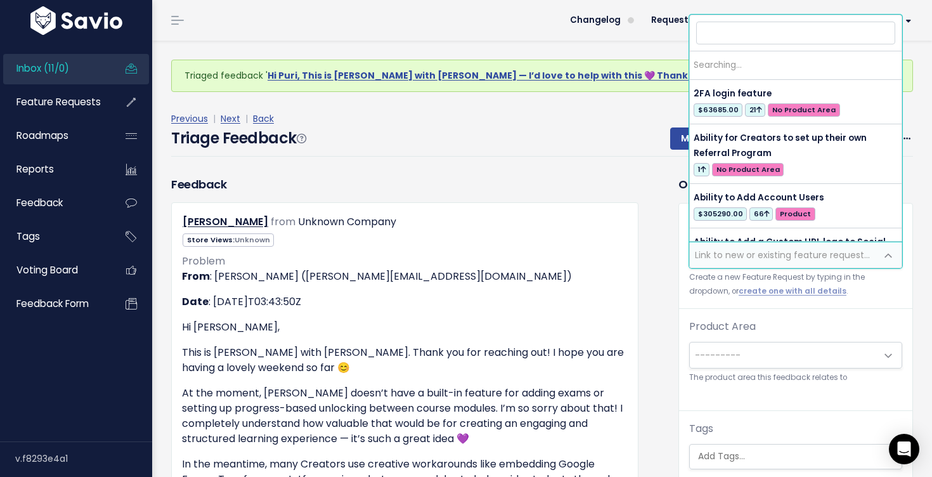
click at [795, 252] on span "Link to new or existing feature request..." at bounding box center [782, 255] width 175 height 13
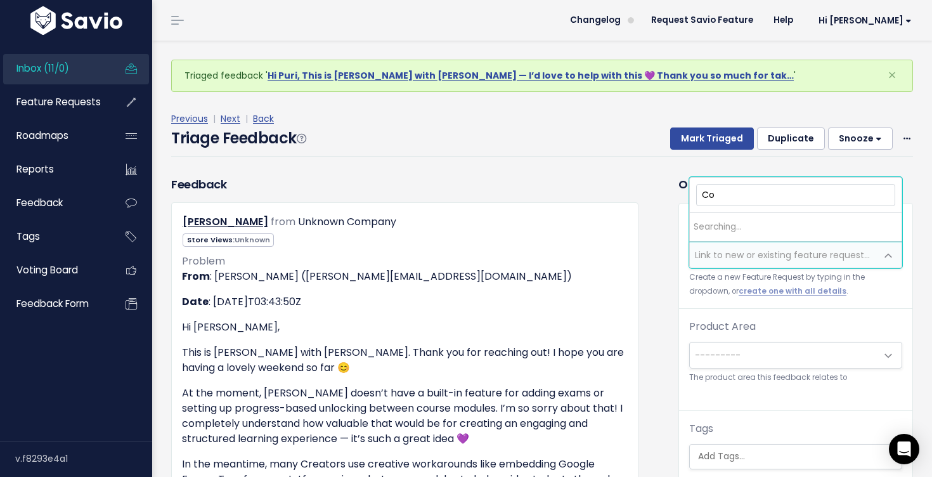
type input "C"
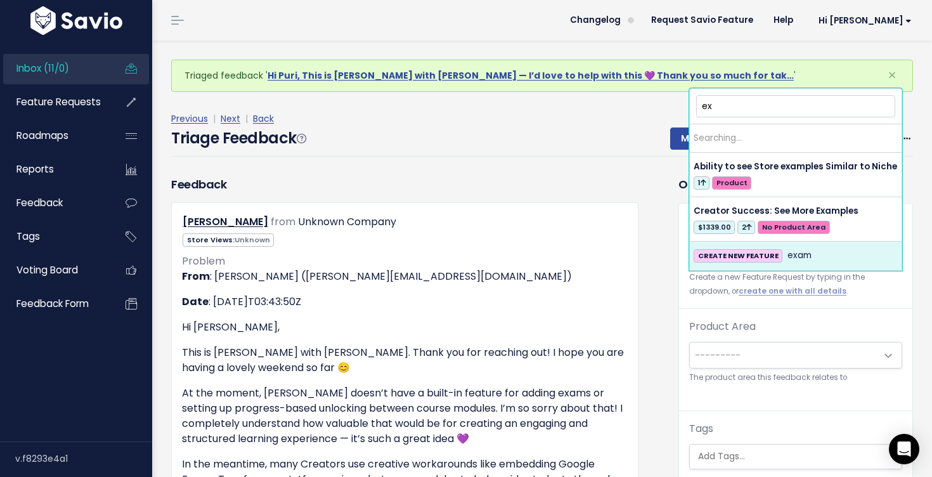
type input "e"
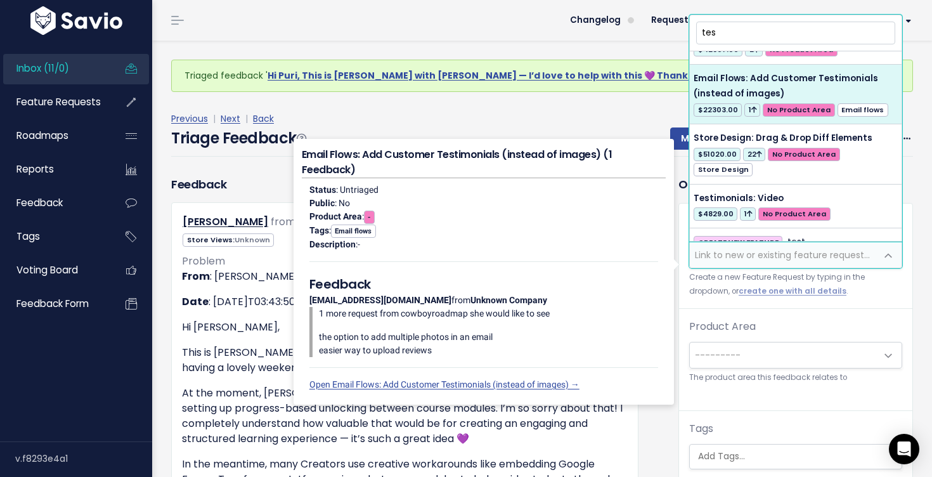
scroll to position [252, 0]
type input "t"
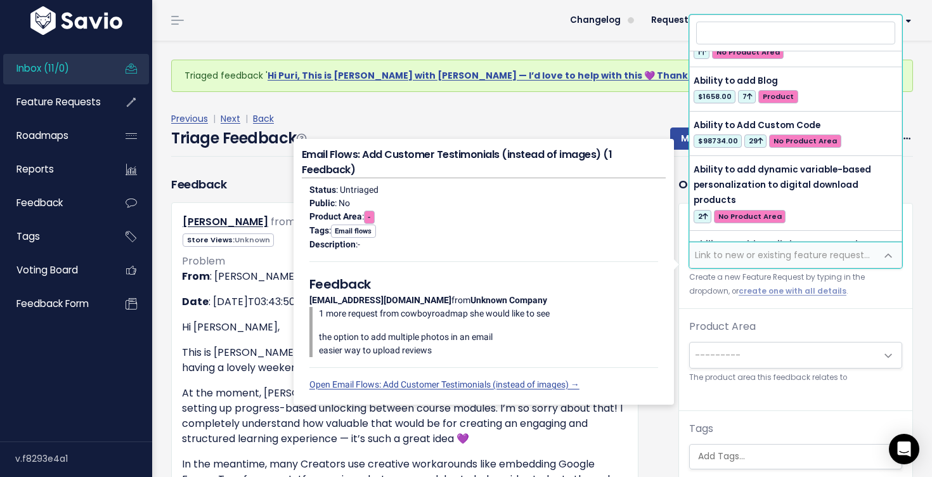
scroll to position [0, 0]
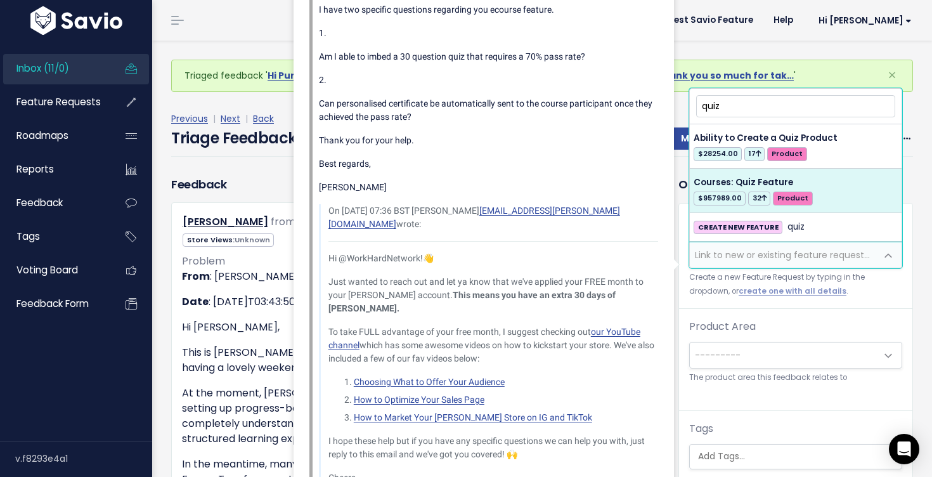
type input "quiz"
select select "31736"
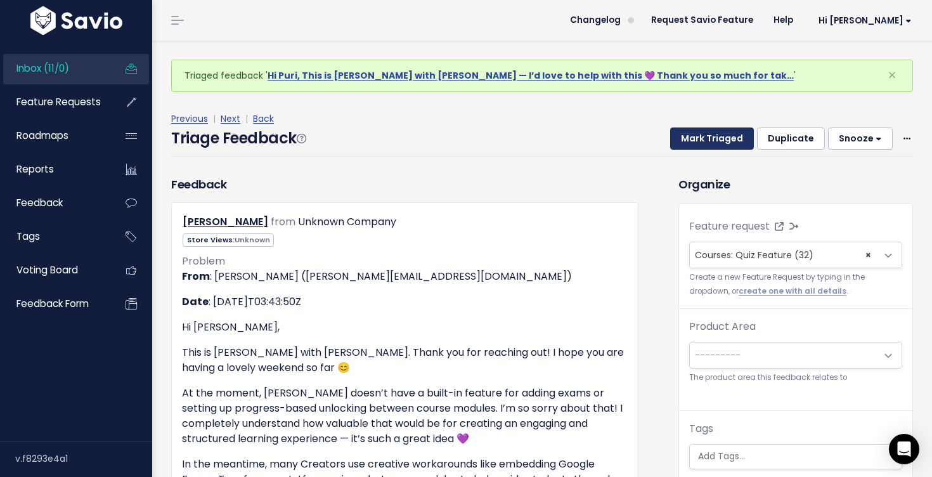
click at [739, 144] on button "Mark Triaged" at bounding box center [712, 138] width 84 height 23
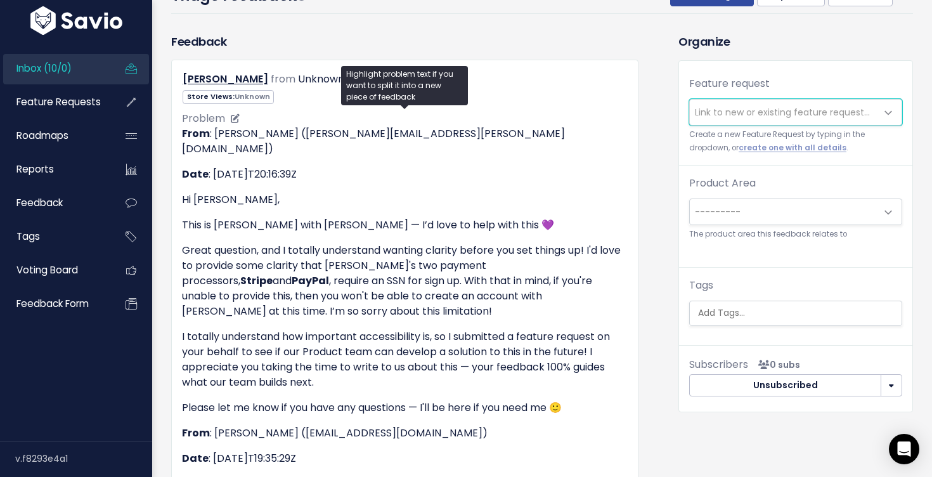
scroll to position [212, 0]
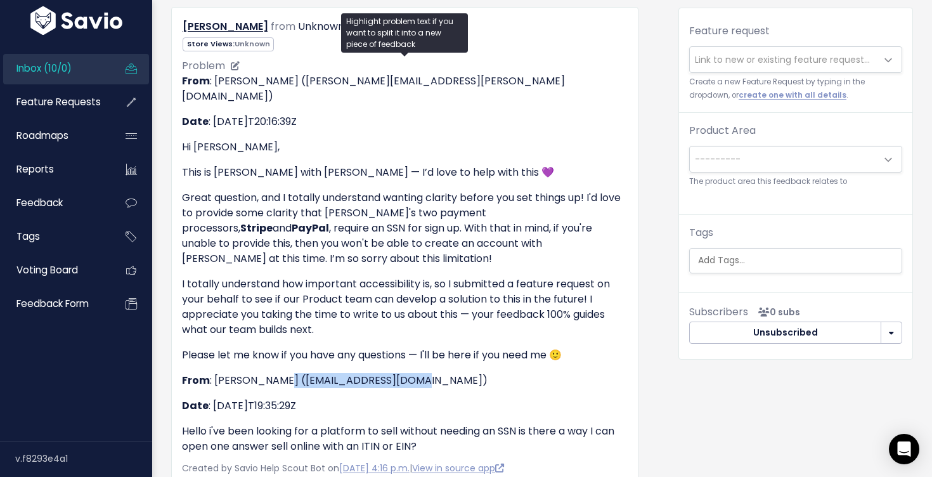
drag, startPoint x: 398, startPoint y: 332, endPoint x: 267, endPoint y: 334, distance: 131.3
click at [267, 373] on p "From : Eric Avila (cuatetleric04@gmail.com)" at bounding box center [405, 380] width 446 height 15
copy p "cuatetleric04@gmail.com"
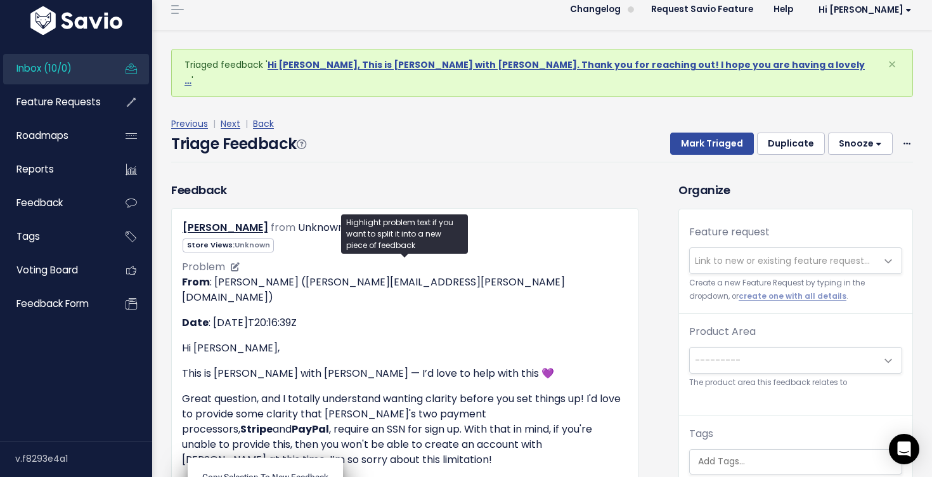
scroll to position [0, 0]
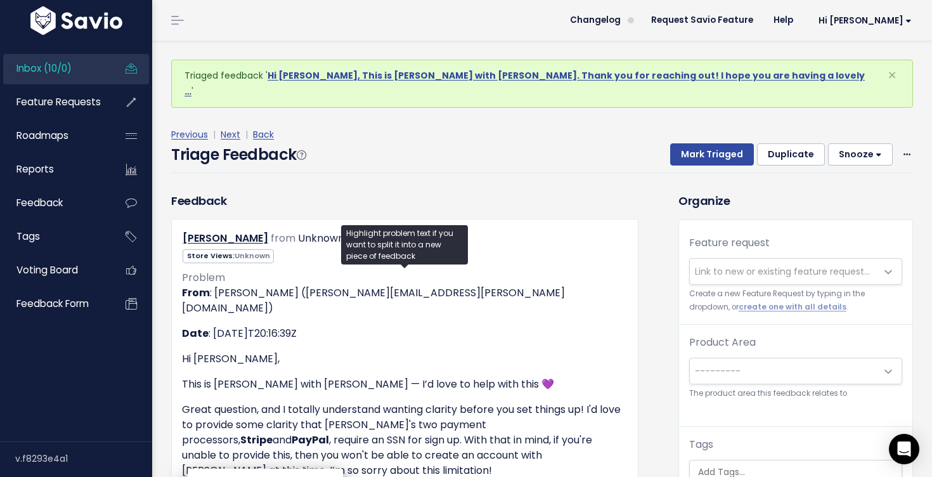
click at [81, 72] on link "Inbox (10/0)" at bounding box center [54, 68] width 102 height 29
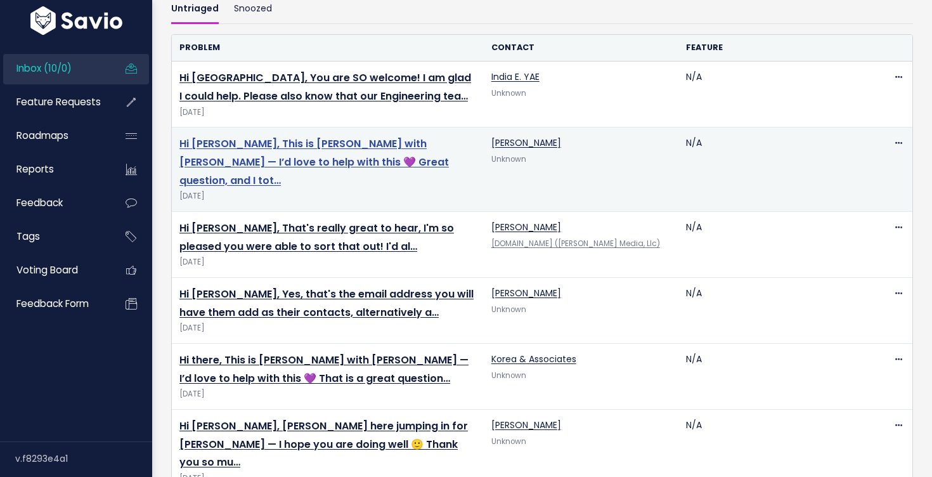
scroll to position [383, 0]
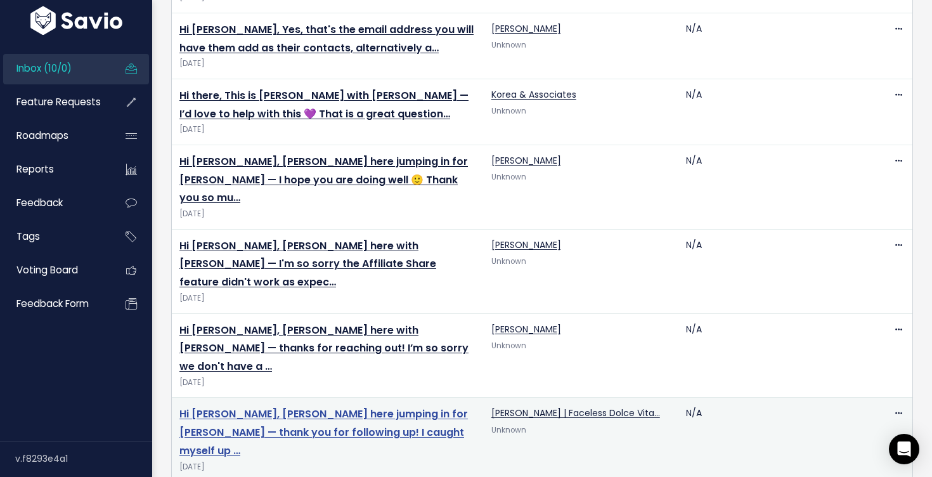
click at [313, 406] on link "Hi [PERSON_NAME], [PERSON_NAME] here jumping in for [PERSON_NAME] — thank you f…" at bounding box center [323, 431] width 288 height 51
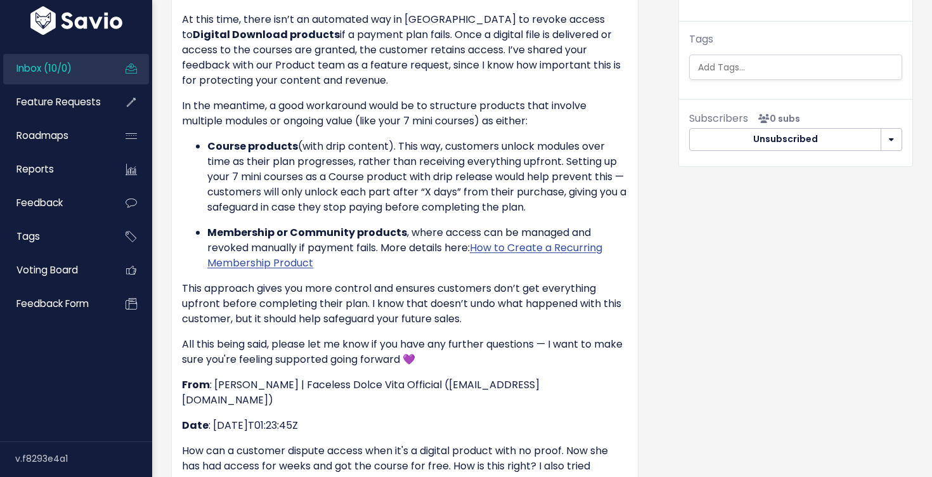
scroll to position [67, 0]
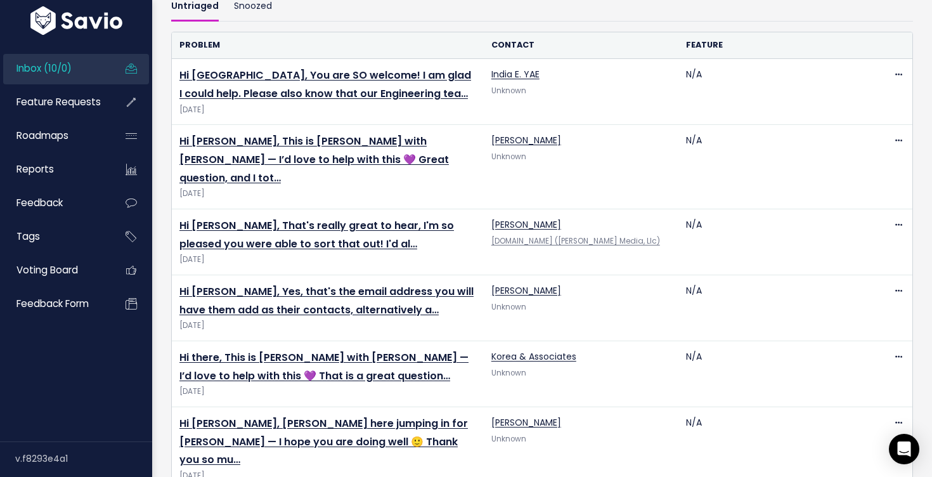
scroll to position [111, 0]
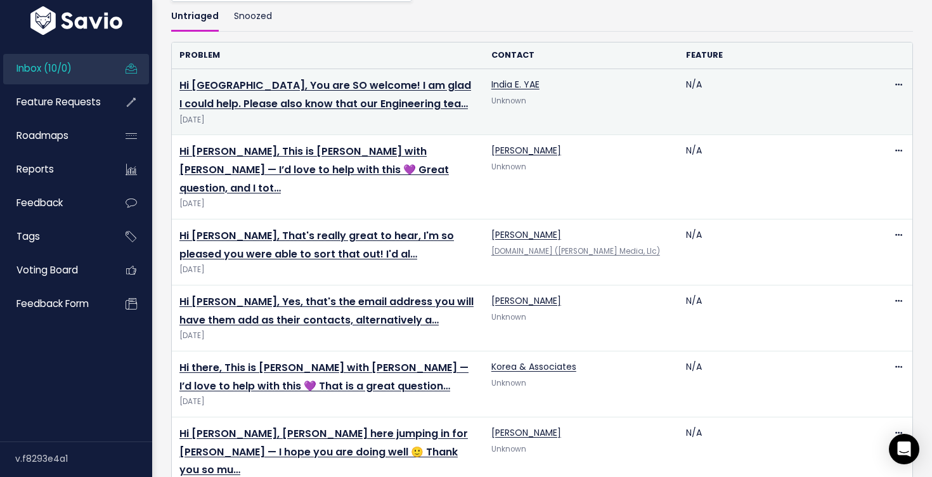
click at [323, 94] on td "Hi India, You are SO welcome! I am glad I could help. Please also know that our…" at bounding box center [328, 102] width 312 height 66
click at [364, 75] on td "Hi India, You are SO welcome! I am glad I could help. Please also know that our…" at bounding box center [328, 102] width 312 height 66
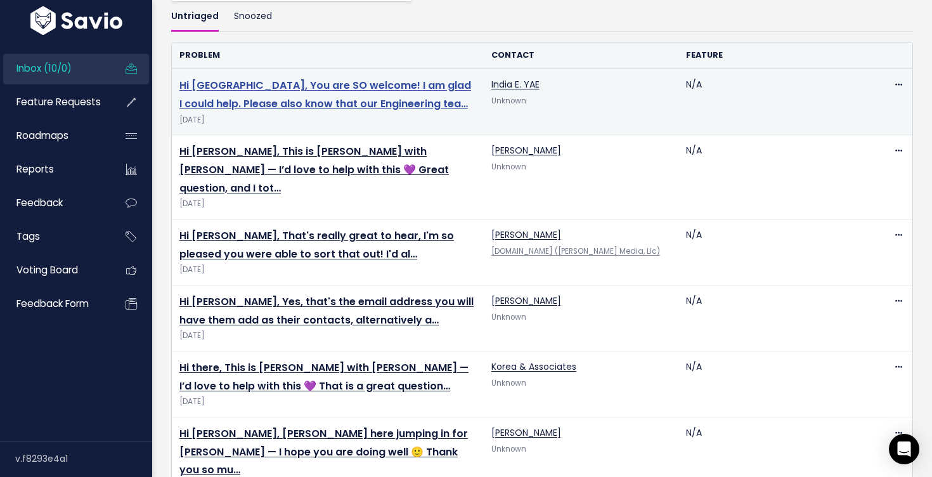
click at [364, 79] on link "Hi India, You are SO welcome! I am glad I could help. Please also know that our…" at bounding box center [325, 94] width 292 height 33
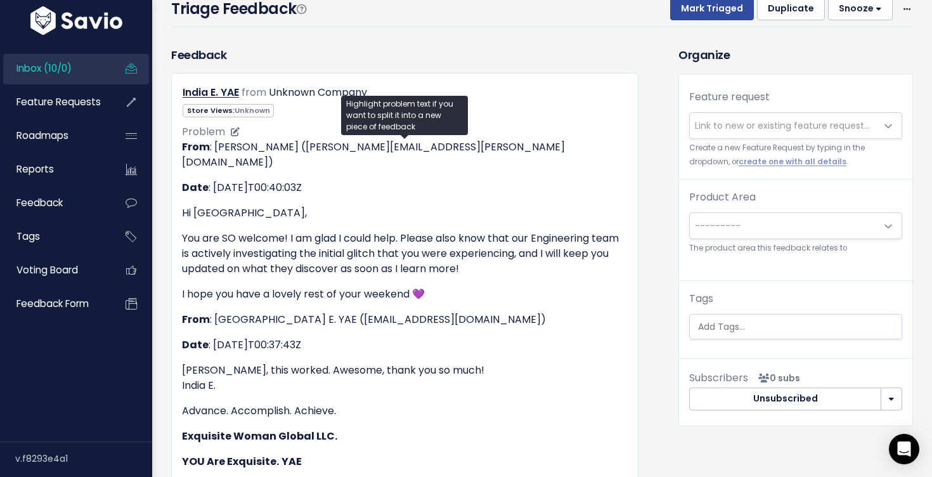
scroll to position [79, 0]
drag, startPoint x: 400, startPoint y: 306, endPoint x: 278, endPoint y: 305, distance: 121.7
click at [278, 311] on p "From : [GEOGRAPHIC_DATA] E. YAE ([EMAIL_ADDRESS][DOMAIN_NAME])" at bounding box center [405, 318] width 446 height 15
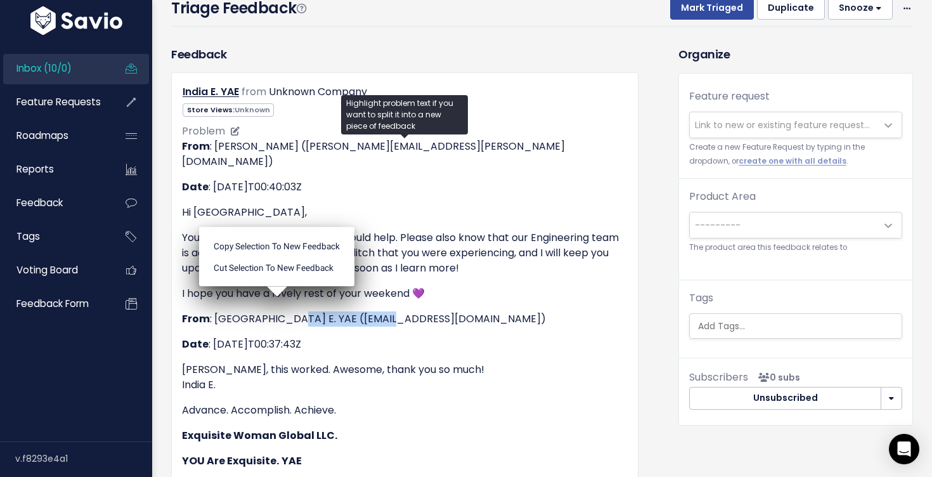
copy p "[EMAIL_ADDRESS][DOMAIN_NAME]"
